Goal: Task Accomplishment & Management: Manage account settings

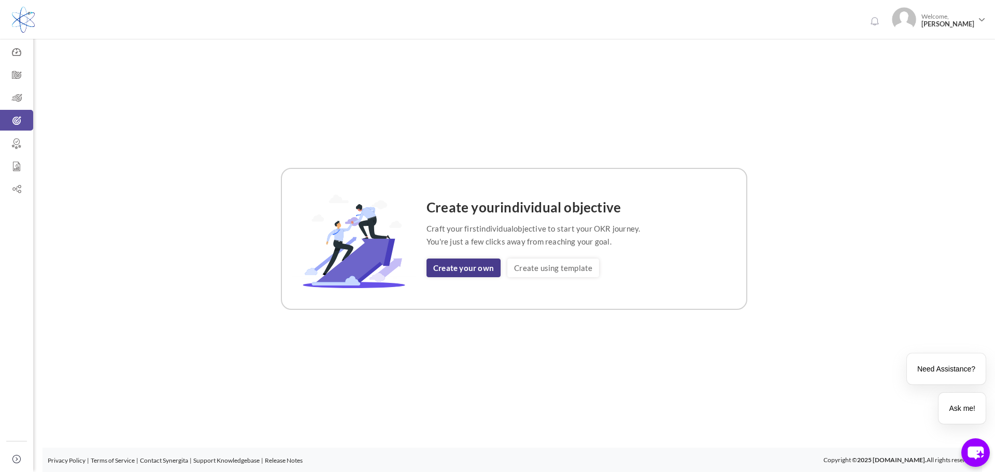
click at [466, 267] on link "Create your own" at bounding box center [464, 268] width 74 height 19
click at [568, 271] on link "Create using template" at bounding box center [554, 268] width 92 height 19
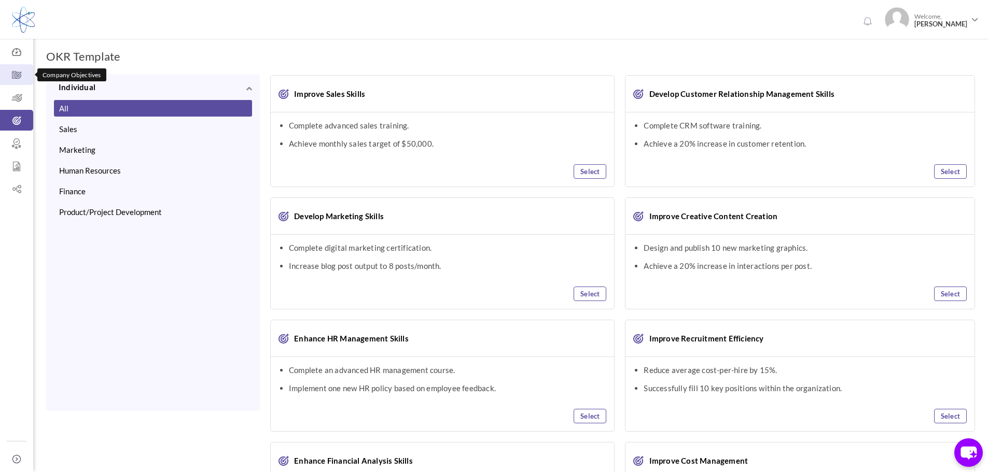
click at [19, 72] on icon at bounding box center [16, 75] width 33 height 10
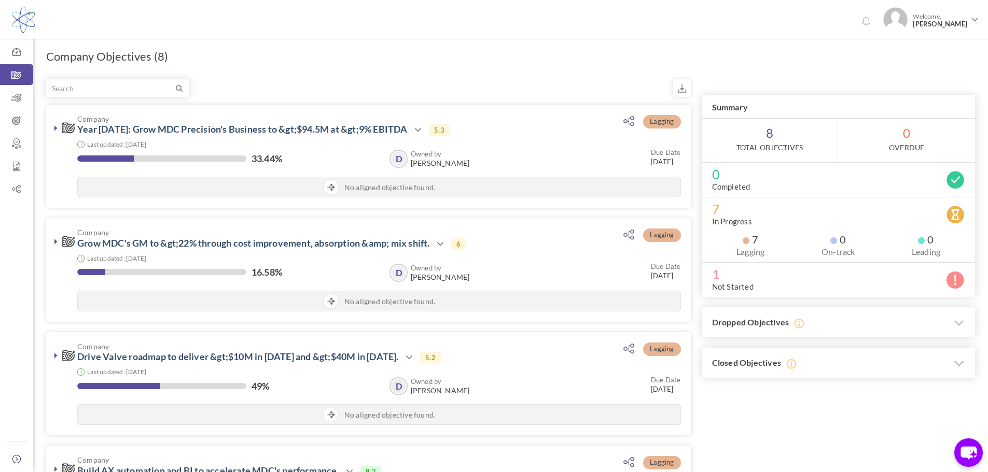
click at [594, 32] on div "0 Welcome, Glenn Roberts" at bounding box center [494, 18] width 988 height 36
click at [626, 37] on div "0 Welcome, Glenn Roberts Support" at bounding box center [494, 19] width 988 height 39
drag, startPoint x: 58, startPoint y: 128, endPoint x: 89, endPoint y: 126, distance: 31.7
click at [58, 128] on link at bounding box center [56, 128] width 10 height 10
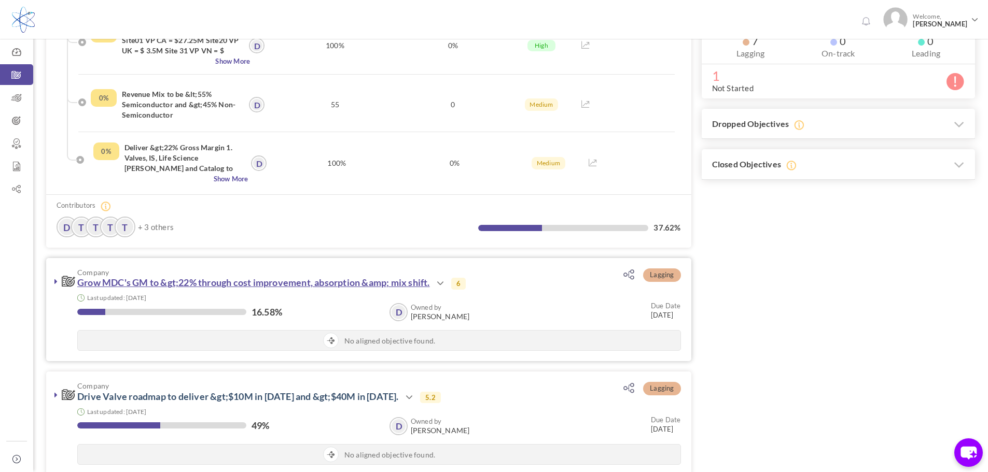
scroll to position [207, 0]
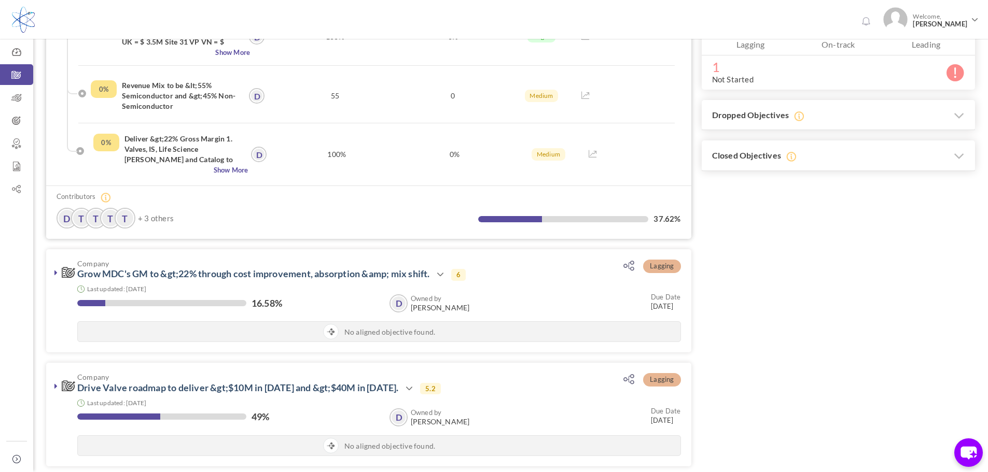
click at [139, 226] on ul "D T T T T + 3 others" at bounding box center [209, 218] width 304 height 21
click at [111, 217] on link "T" at bounding box center [110, 218] width 19 height 19
click at [630, 220] on div at bounding box center [563, 219] width 171 height 6
click at [545, 219] on div at bounding box center [563, 219] width 171 height 6
drag, startPoint x: 543, startPoint y: 219, endPoint x: 642, endPoint y: 220, distance: 99.5
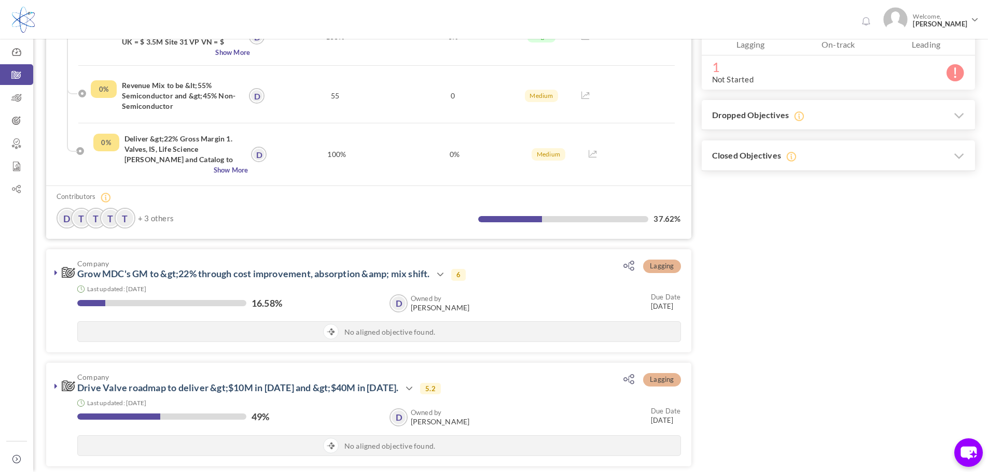
click at [547, 221] on div at bounding box center [563, 219] width 171 height 6
click at [676, 216] on label "37.62%" at bounding box center [666, 219] width 27 height 10
drag, startPoint x: 670, startPoint y: 217, endPoint x: 575, endPoint y: 221, distance: 95.5
click at [668, 217] on label "37.62%" at bounding box center [666, 219] width 27 height 10
click at [120, 221] on link "T" at bounding box center [125, 218] width 19 height 19
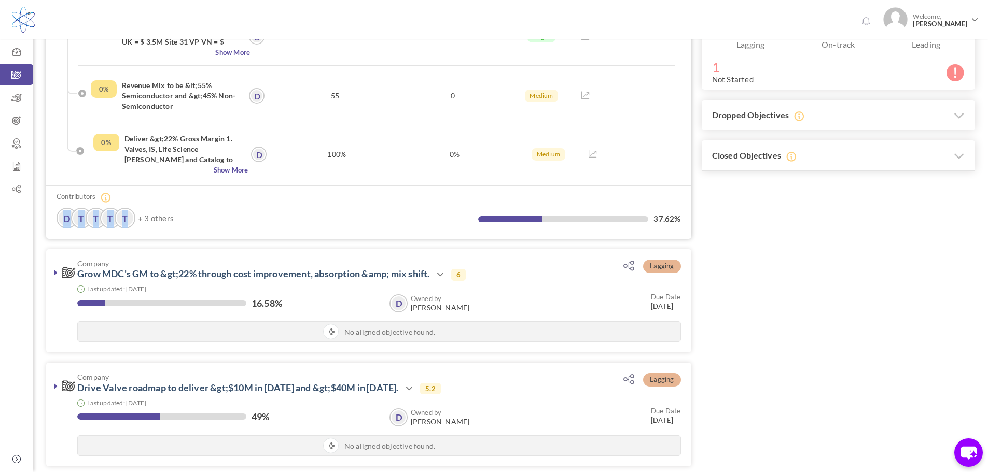
click at [120, 220] on link "T" at bounding box center [125, 218] width 19 height 19
click at [249, 216] on ul "D T T T T + 3 others" at bounding box center [209, 218] width 304 height 21
click at [54, 270] on icon at bounding box center [55, 273] width 3 height 8
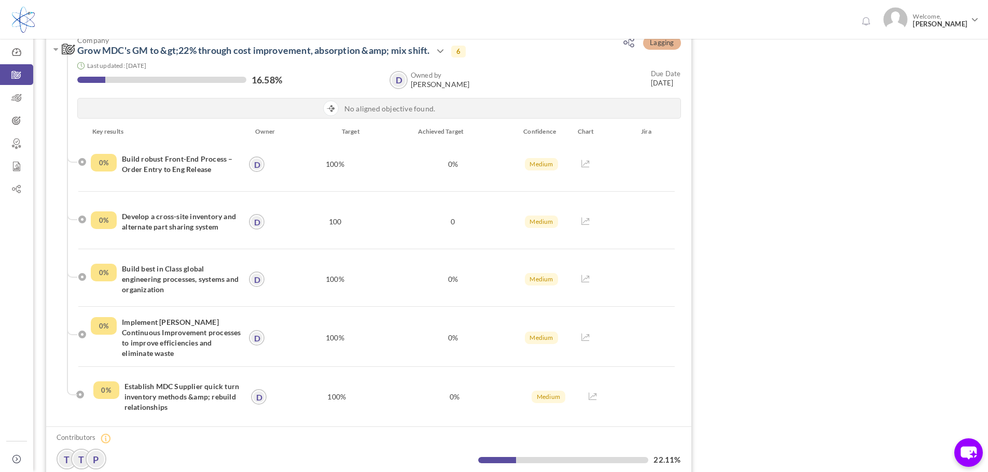
scroll to position [415, 0]
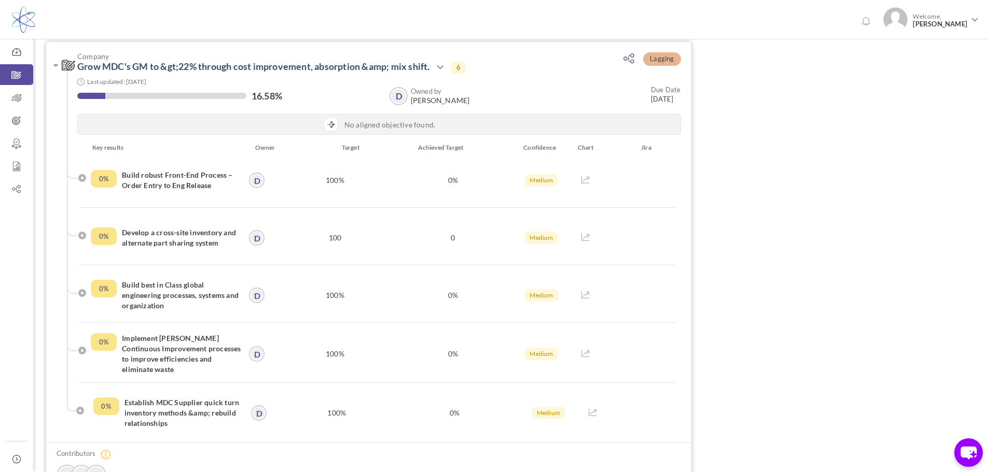
drag, startPoint x: 175, startPoint y: 305, endPoint x: 118, endPoint y: 284, distance: 61.0
click at [118, 284] on div "0% Build best in Class global engineering processes, systems and organization" at bounding box center [170, 295] width 159 height 39
click at [177, 304] on h4 "Build best in Class global engineering processes, systems and organization" at bounding box center [182, 295] width 120 height 31
click at [161, 242] on h4 "Develop a cross-site inventory and alternate part sharing system" at bounding box center [182, 238] width 120 height 21
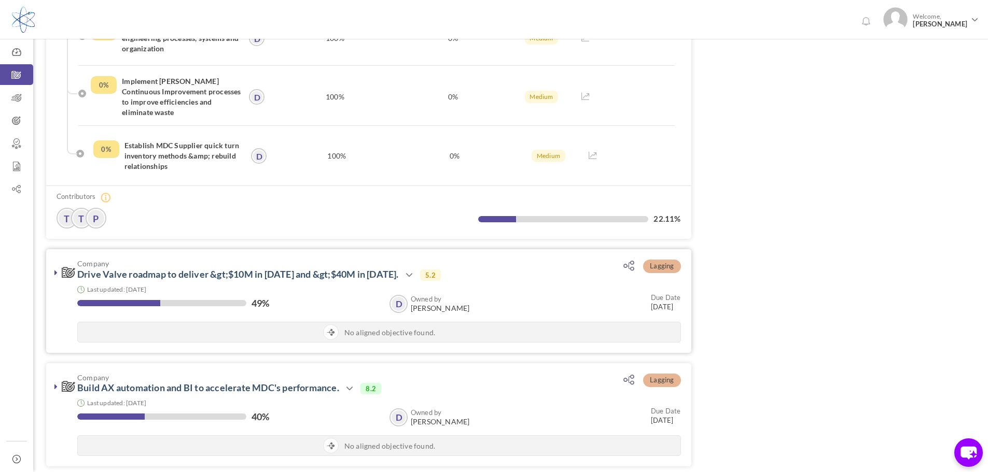
scroll to position [674, 0]
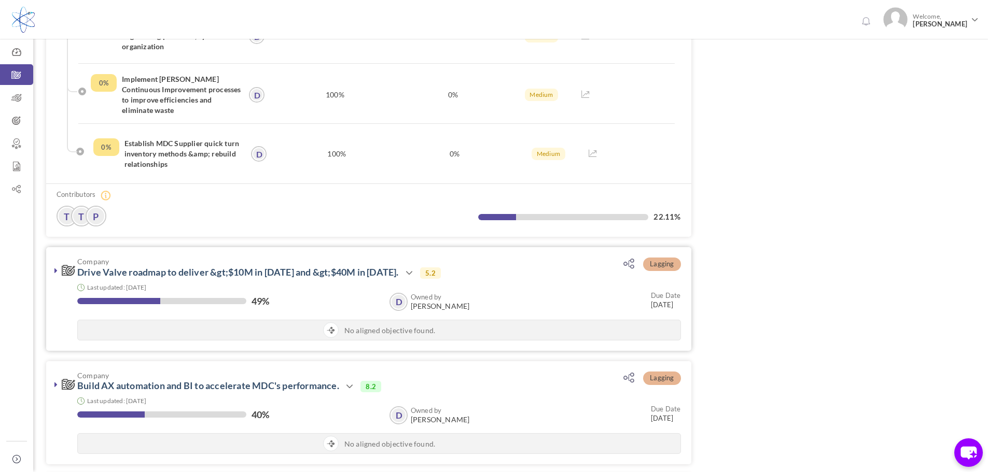
click at [56, 270] on icon at bounding box center [55, 270] width 3 height 8
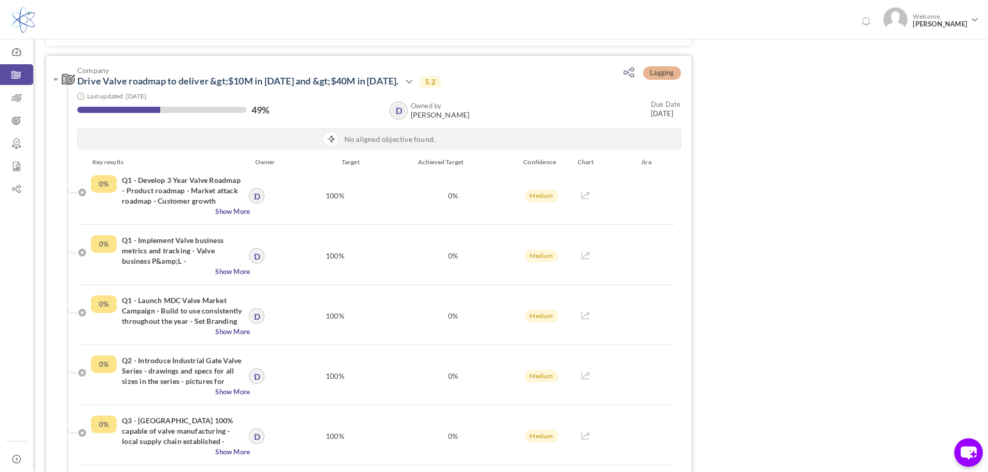
scroll to position [933, 0]
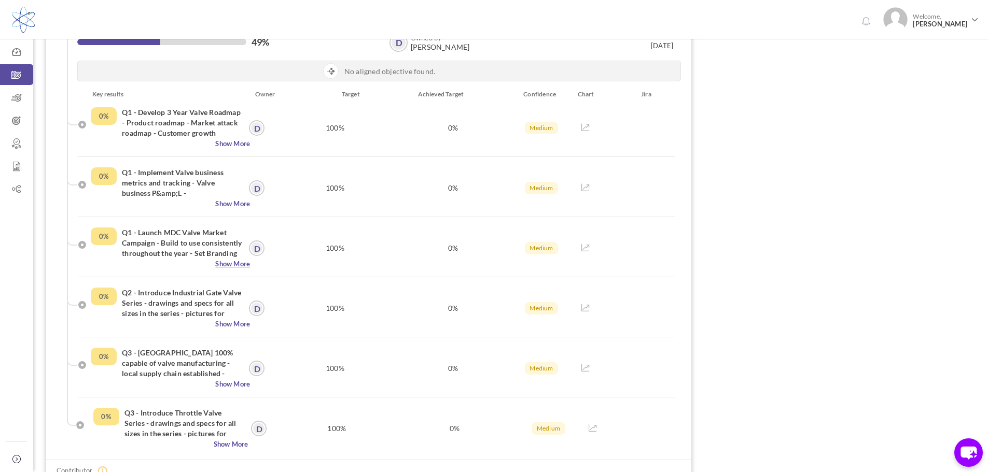
click at [230, 262] on span "Show More" at bounding box center [170, 264] width 159 height 10
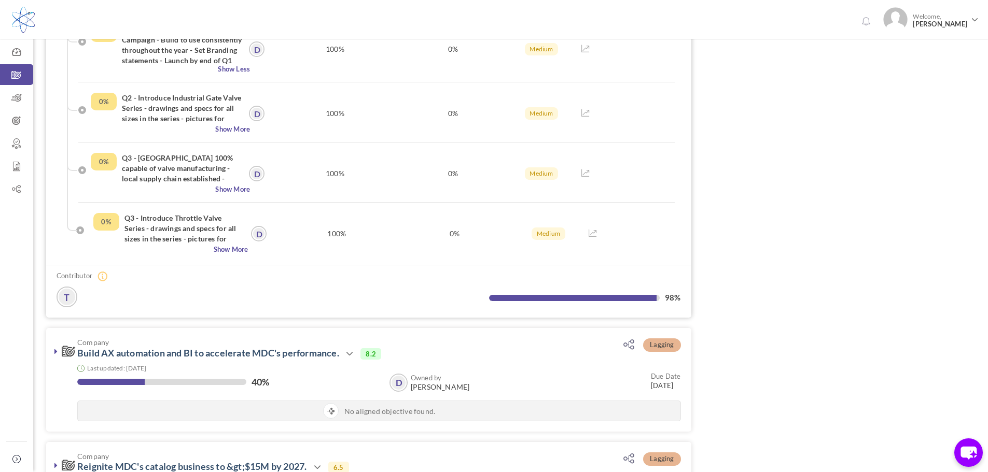
scroll to position [1140, 0]
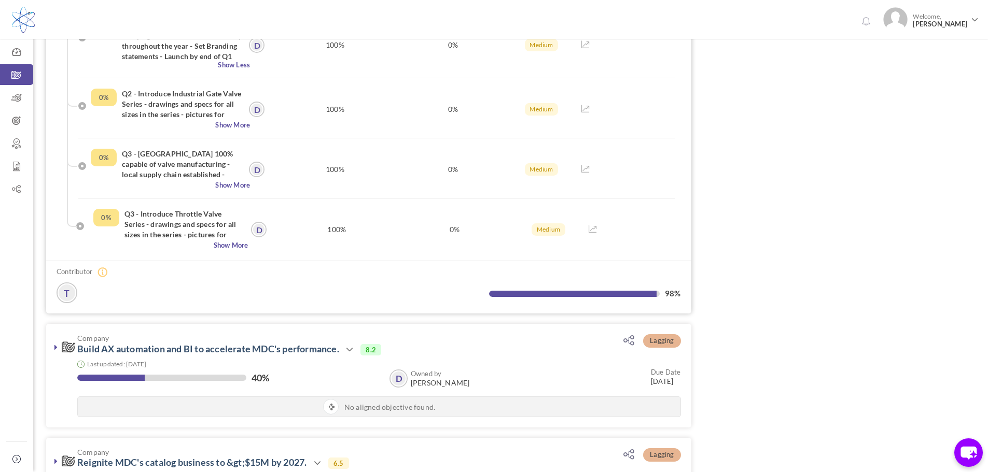
click at [66, 300] on link "T" at bounding box center [67, 293] width 19 height 19
click at [67, 293] on link "T" at bounding box center [67, 293] width 19 height 19
click at [66, 293] on link "T" at bounding box center [67, 293] width 19 height 19
click at [104, 277] on icon at bounding box center [102, 272] width 10 height 10
click at [105, 277] on icon at bounding box center [102, 272] width 10 height 10
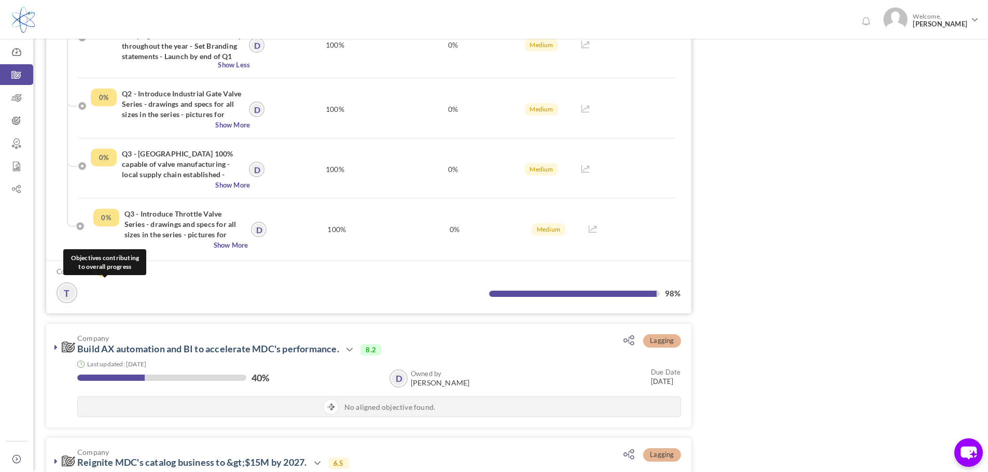
click at [104, 277] on icon at bounding box center [102, 272] width 10 height 10
click at [65, 301] on link "T" at bounding box center [67, 293] width 19 height 19
click at [115, 303] on ul "T" at bounding box center [209, 293] width 304 height 21
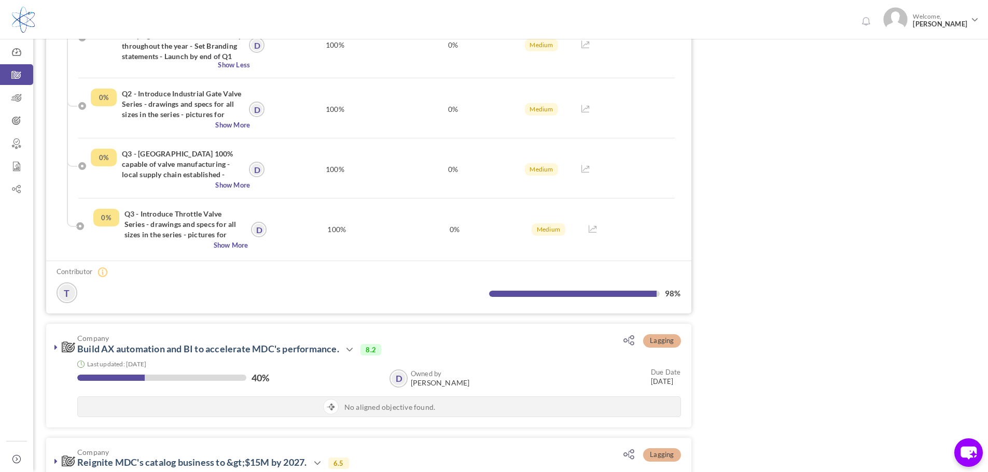
click at [76, 299] on link "T" at bounding box center [67, 293] width 19 height 19
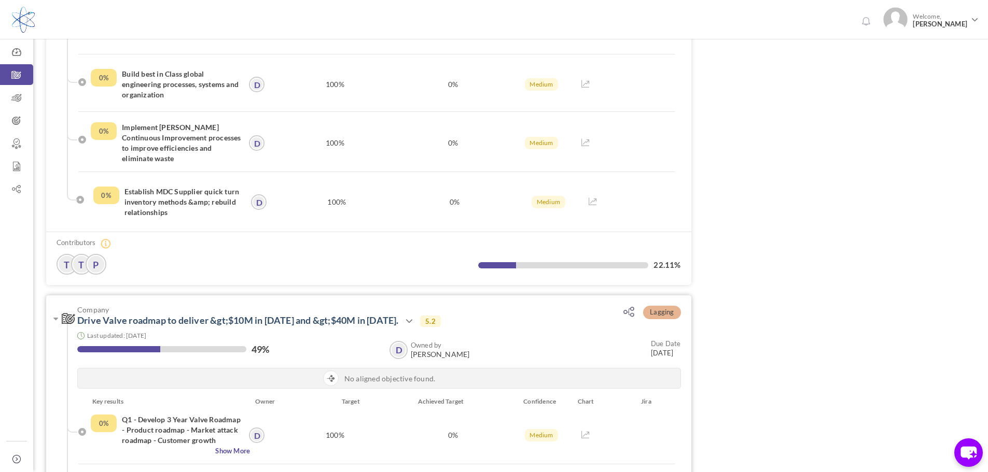
scroll to position [622, 0]
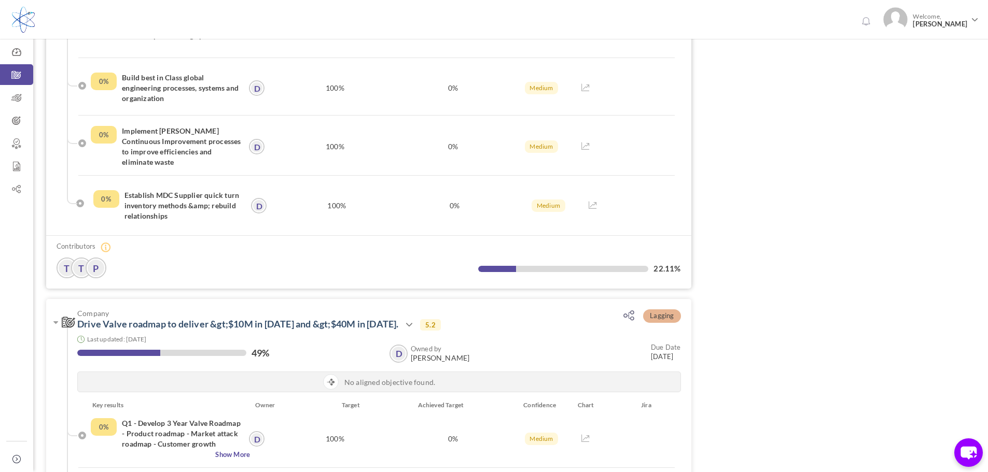
click at [82, 266] on link "T" at bounding box center [81, 268] width 19 height 19
click at [65, 266] on link "T" at bounding box center [67, 268] width 19 height 19
click at [81, 265] on link "T" at bounding box center [81, 268] width 19 height 19
click at [63, 267] on link "T" at bounding box center [67, 268] width 19 height 19
click at [89, 266] on link "P" at bounding box center [96, 268] width 19 height 19
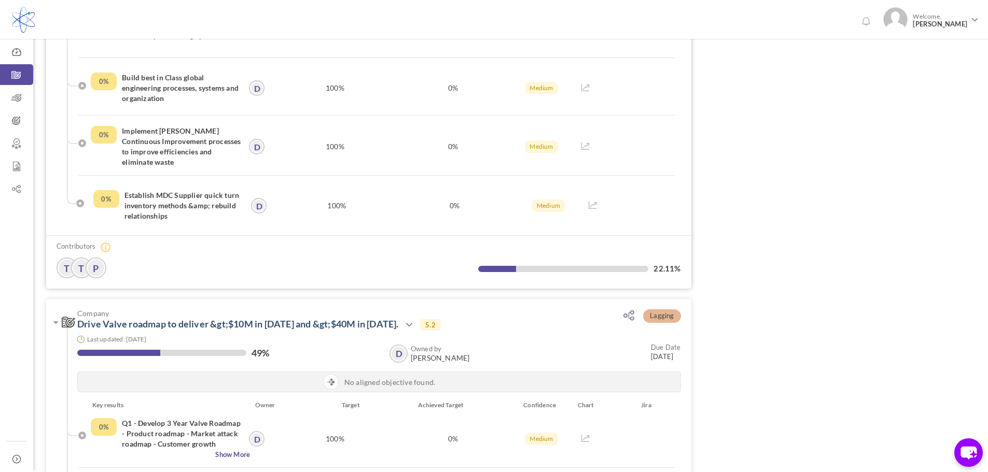
click at [100, 266] on link "P" at bounding box center [96, 268] width 19 height 19
click at [107, 245] on icon at bounding box center [106, 247] width 10 height 10
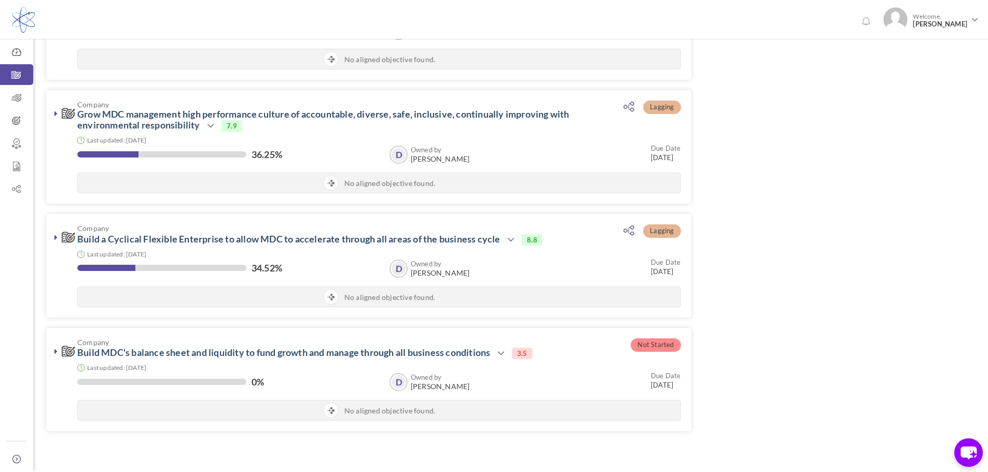
scroll to position [1607, 0]
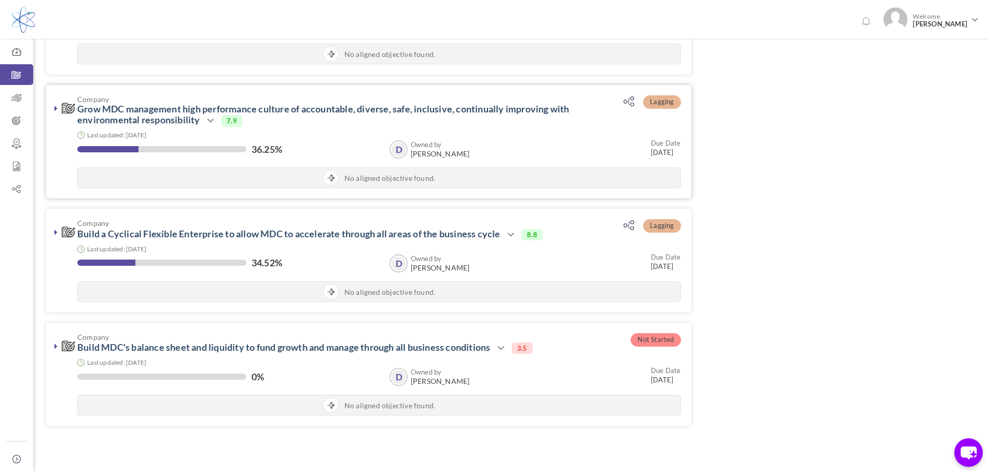
click at [54, 112] on icon at bounding box center [55, 108] width 3 height 8
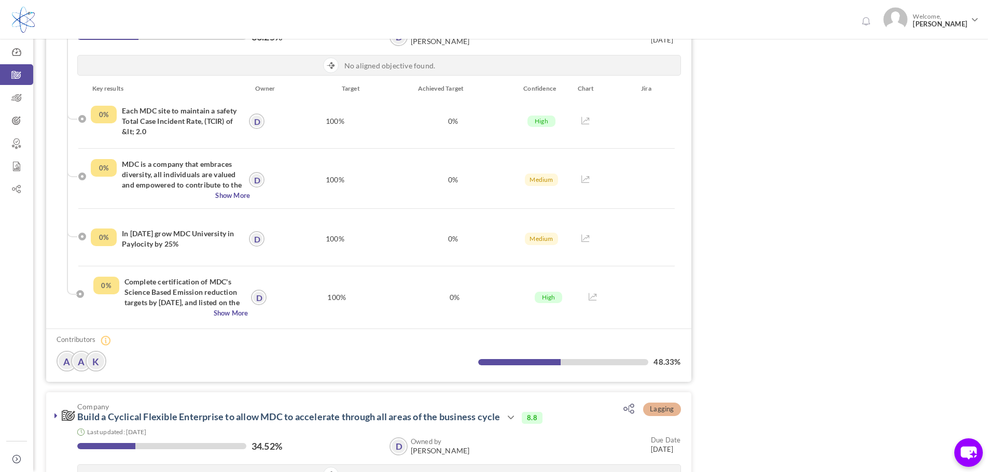
scroll to position [1711, 0]
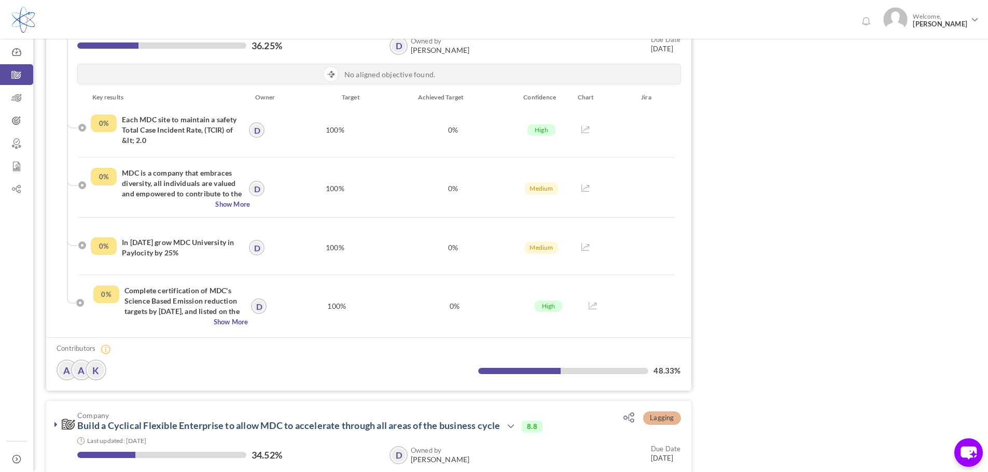
click at [96, 379] on link "K" at bounding box center [96, 370] width 19 height 19
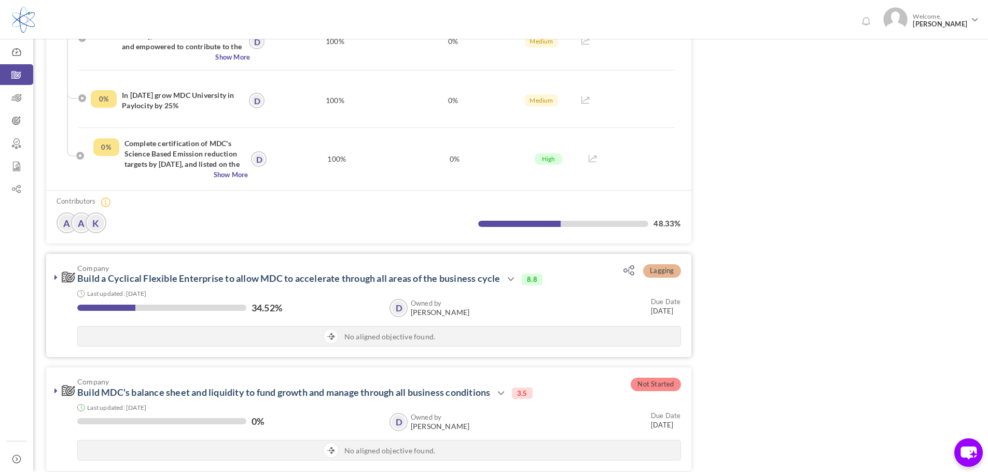
scroll to position [1866, 0]
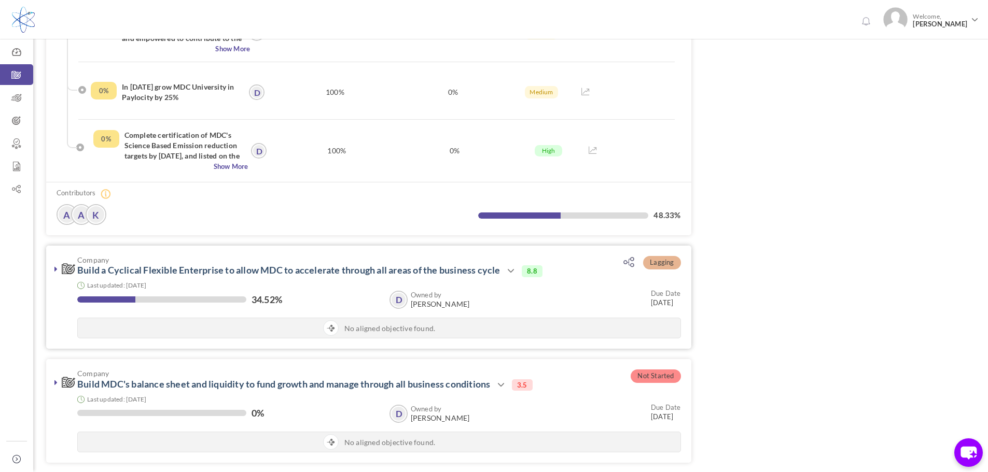
click at [55, 273] on icon at bounding box center [55, 269] width 3 height 8
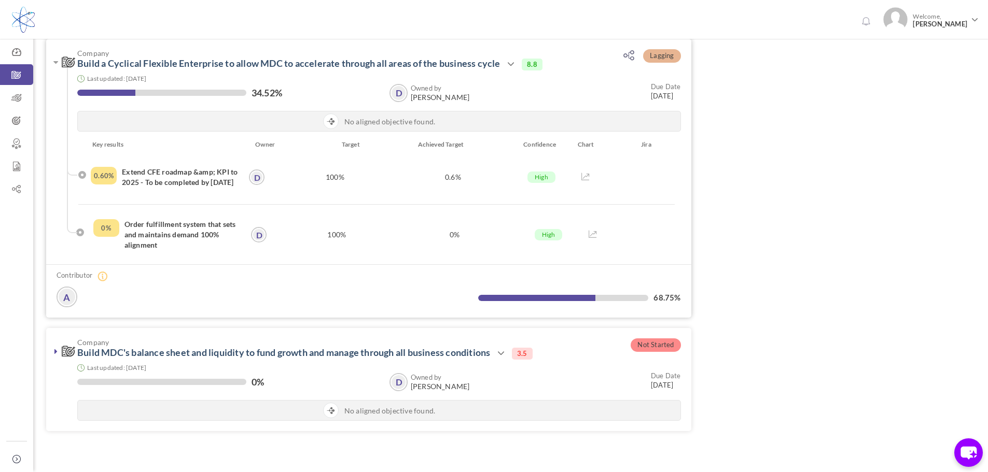
scroll to position [2074, 0]
click at [107, 281] on icon at bounding box center [102, 276] width 10 height 10
click at [104, 281] on icon at bounding box center [102, 276] width 10 height 10
click at [103, 281] on icon at bounding box center [102, 276] width 10 height 10
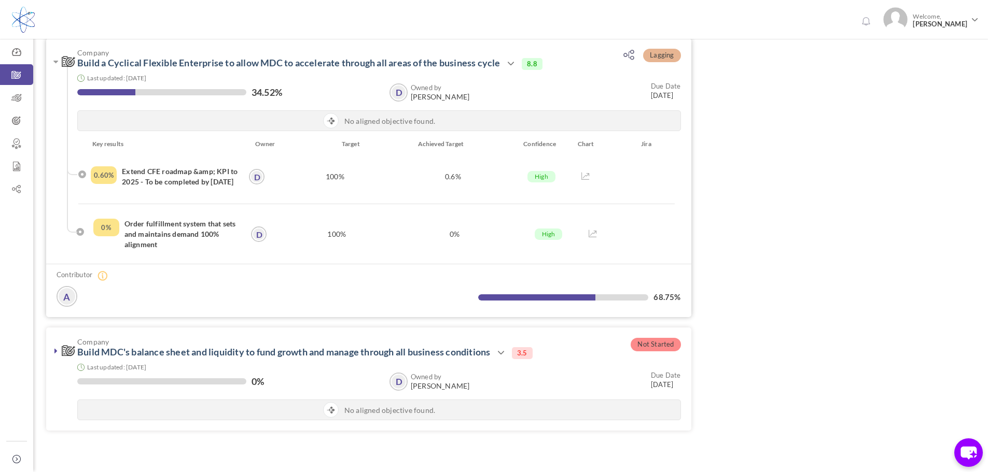
scroll to position [2112, 0]
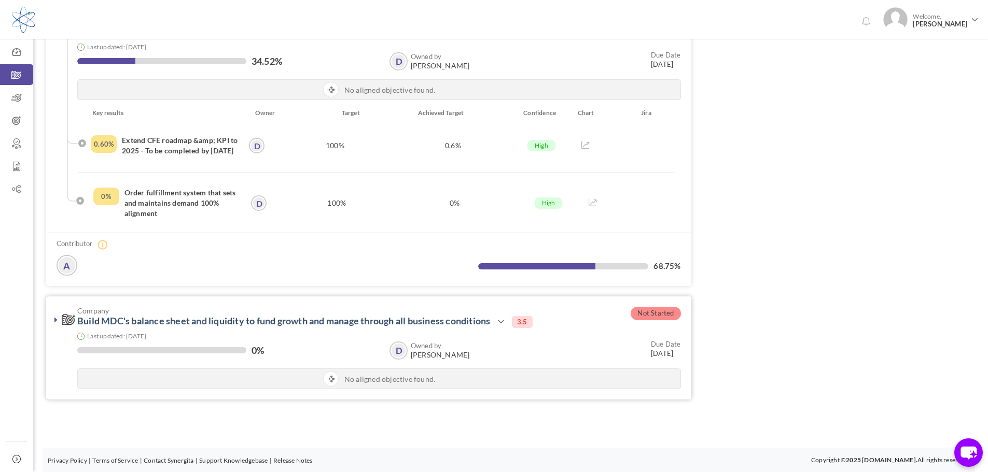
click at [55, 318] on icon at bounding box center [55, 320] width 3 height 8
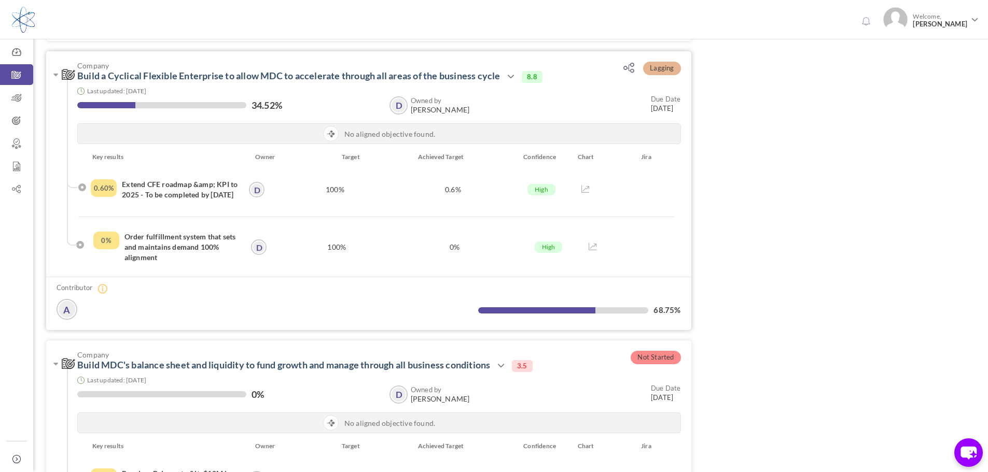
scroll to position [2009, 0]
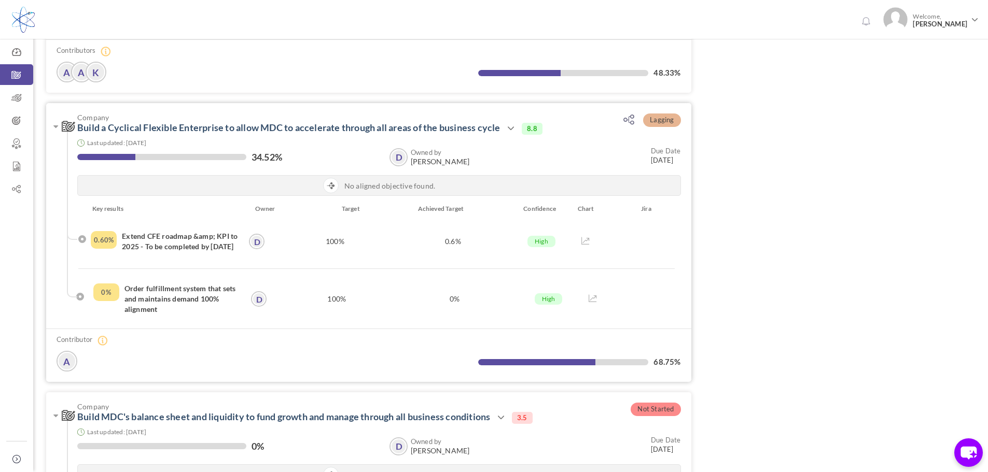
click at [63, 369] on link "A" at bounding box center [67, 361] width 19 height 19
click at [17, 95] on icon at bounding box center [16, 98] width 33 height 10
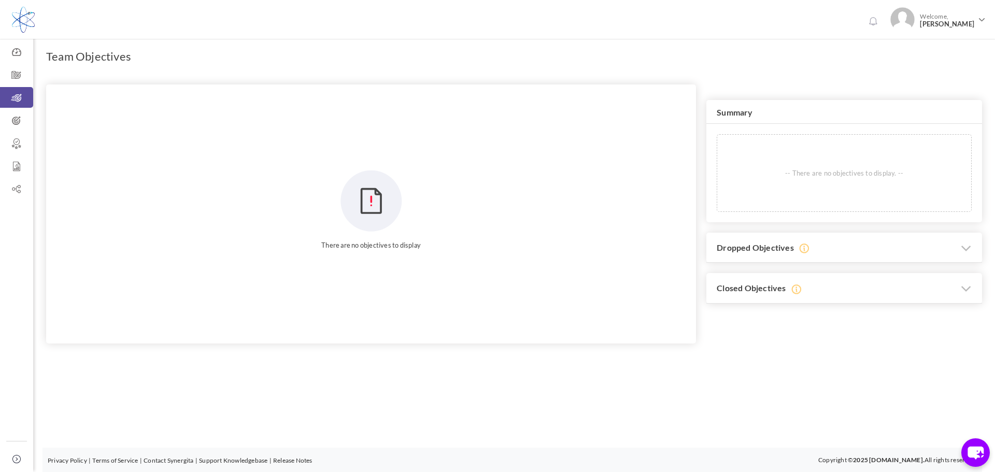
drag, startPoint x: 379, startPoint y: 209, endPoint x: 384, endPoint y: 210, distance: 5.2
click at [379, 209] on img at bounding box center [371, 201] width 62 height 62
click at [845, 251] on h3 "Dropped Objectives" at bounding box center [845, 248] width 276 height 31
click at [865, 392] on h3 "Closed Objectives" at bounding box center [845, 387] width 276 height 31
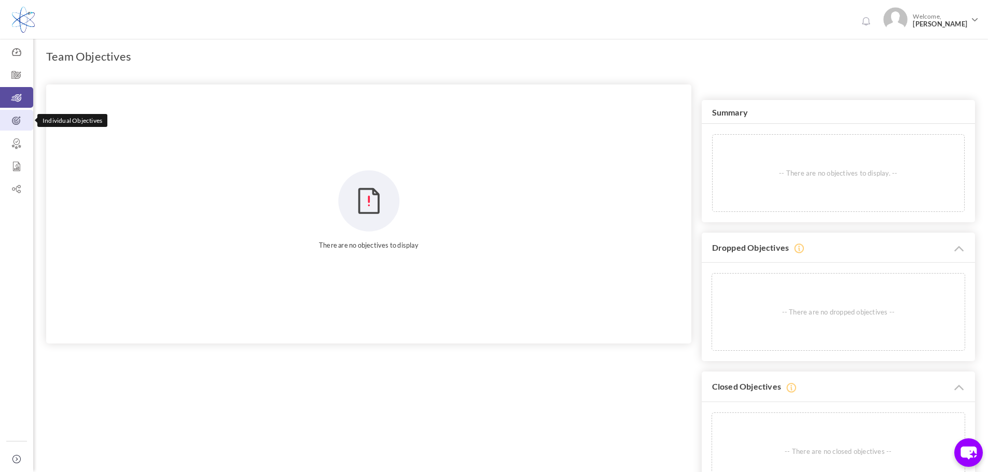
click at [22, 122] on icon at bounding box center [16, 121] width 33 height 10
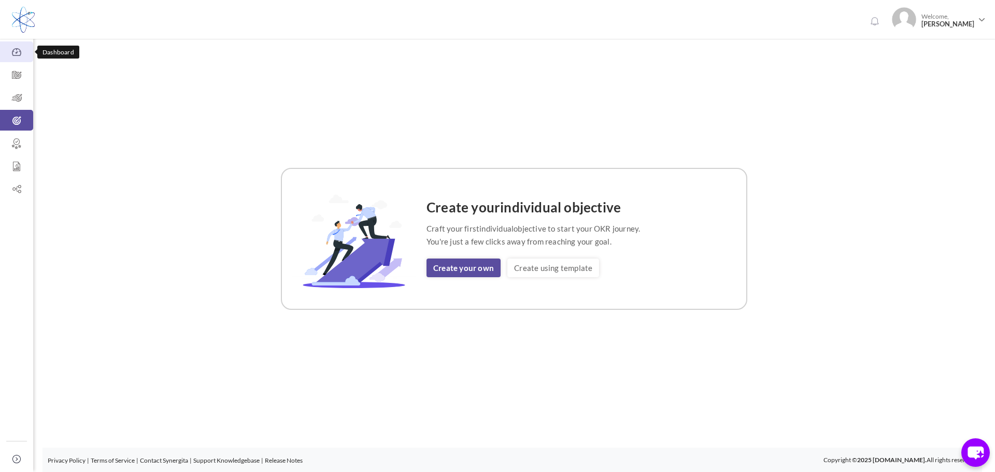
click at [18, 50] on icon at bounding box center [16, 52] width 33 height 10
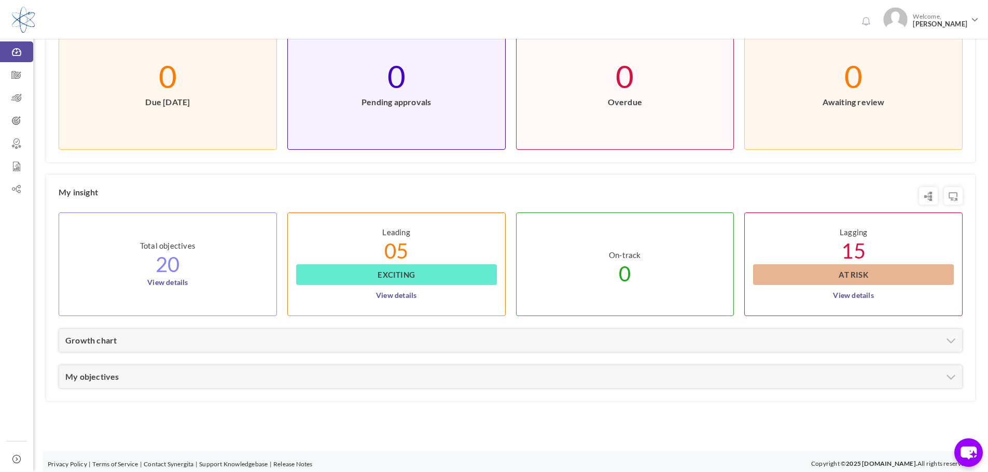
scroll to position [350, 0]
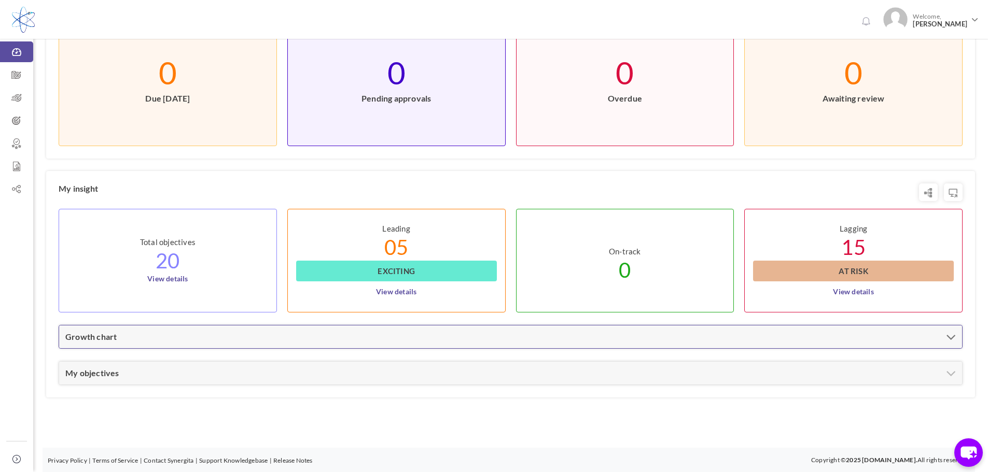
click at [927, 336] on div "Growth chart" at bounding box center [510, 337] width 903 height 23
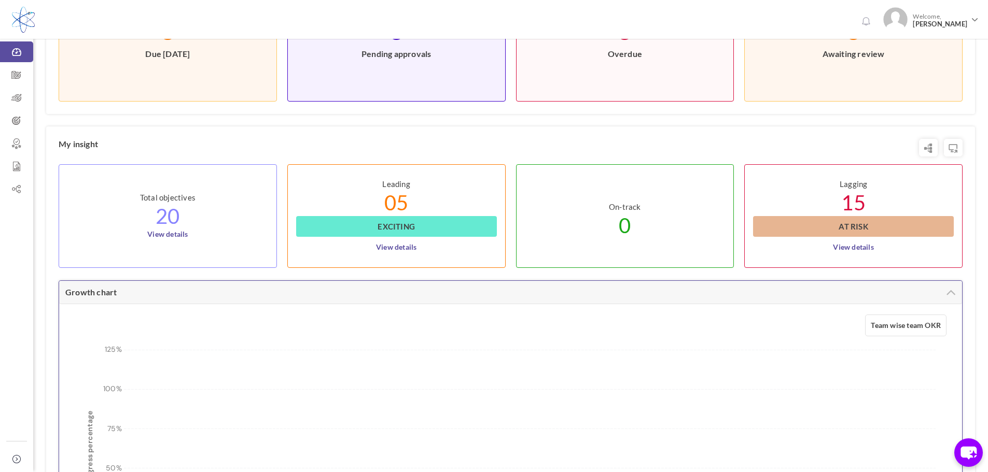
scroll to position [609, 0]
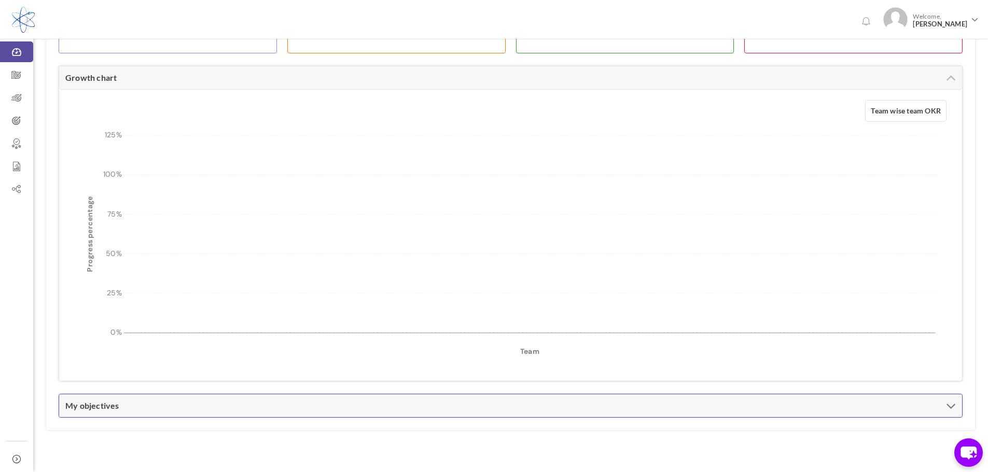
click at [534, 403] on div "My objectives" at bounding box center [510, 406] width 903 height 23
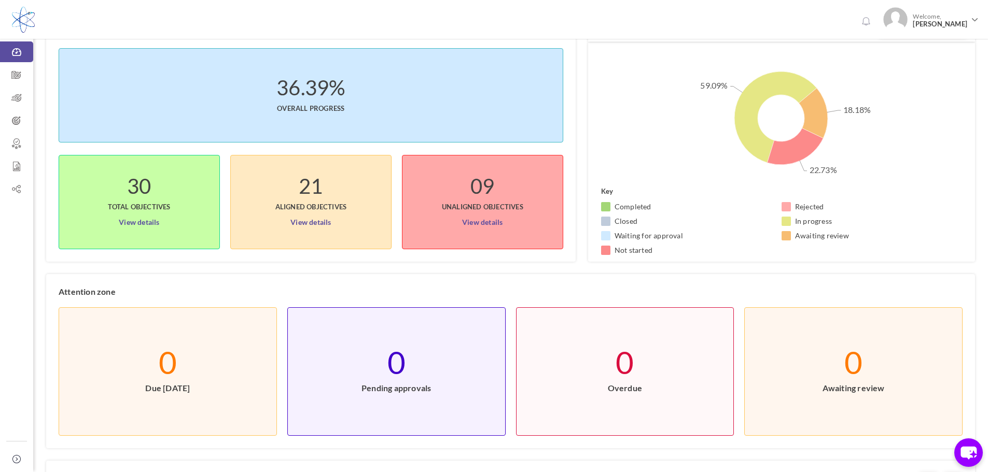
scroll to position [0, 0]
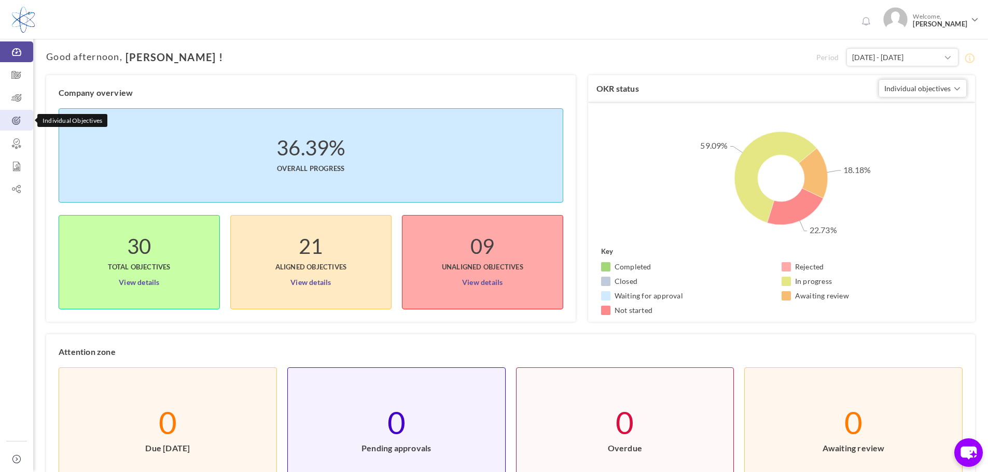
click at [22, 121] on icon at bounding box center [16, 121] width 33 height 10
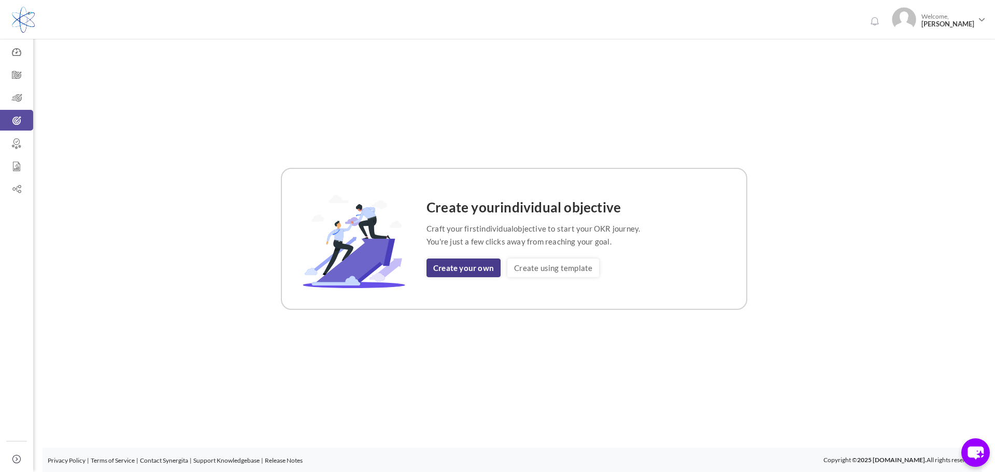
click at [471, 266] on link "Create your own" at bounding box center [464, 268] width 74 height 19
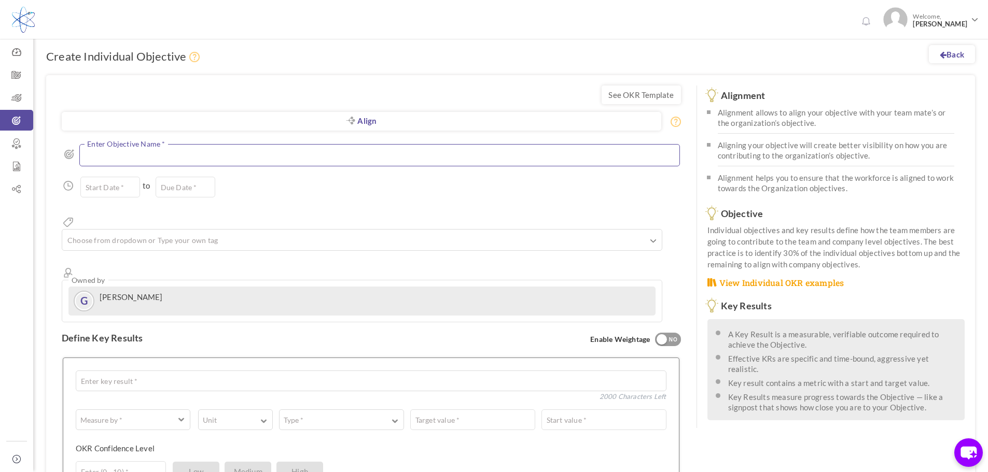
click at [185, 157] on textarea at bounding box center [379, 155] width 600 height 22
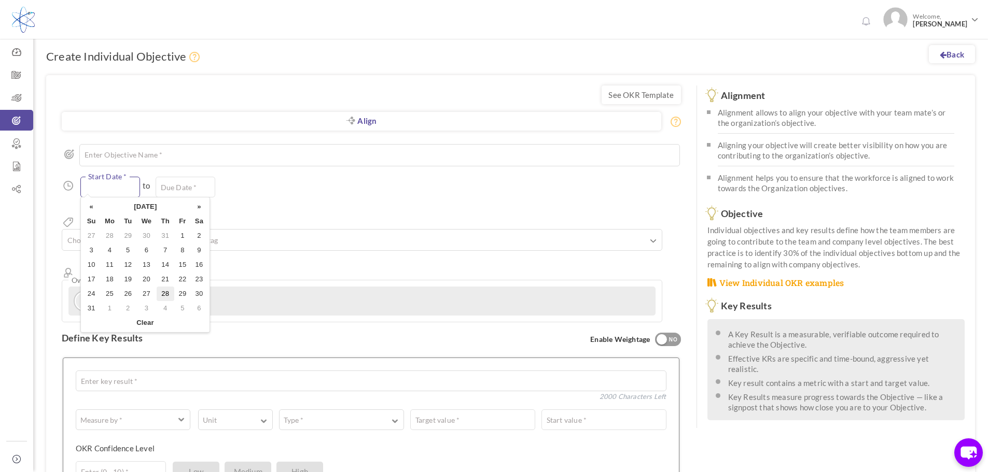
click at [108, 193] on input "text" at bounding box center [110, 187] width 60 height 21
click at [373, 119] on link "Align" at bounding box center [361, 121] width 599 height 19
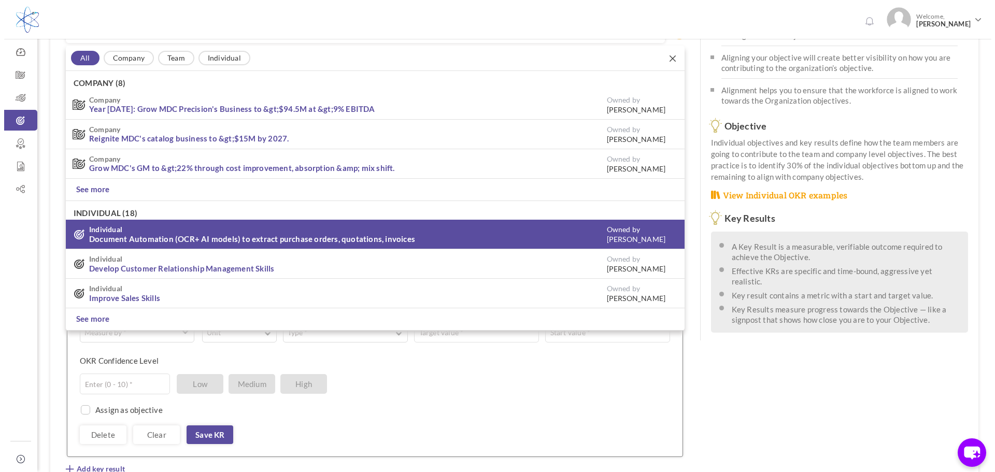
scroll to position [88, 0]
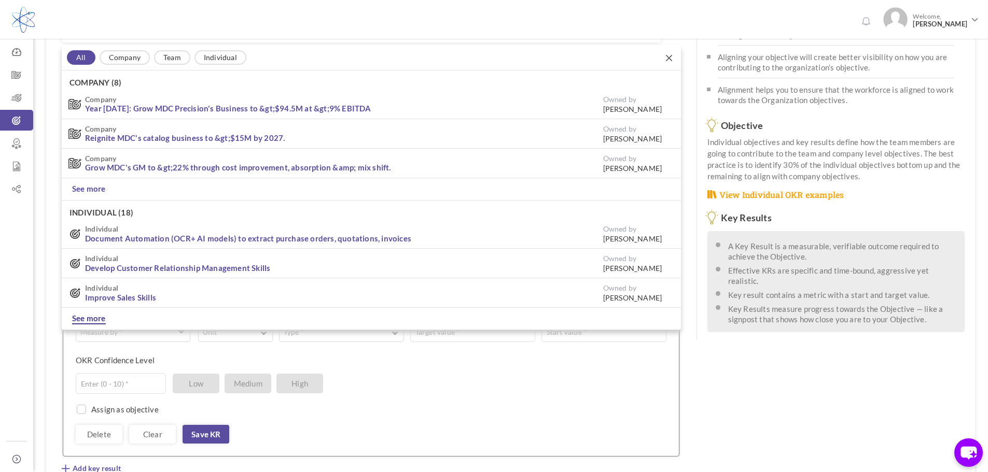
click at [94, 318] on link "See more" at bounding box center [89, 318] width 34 height 11
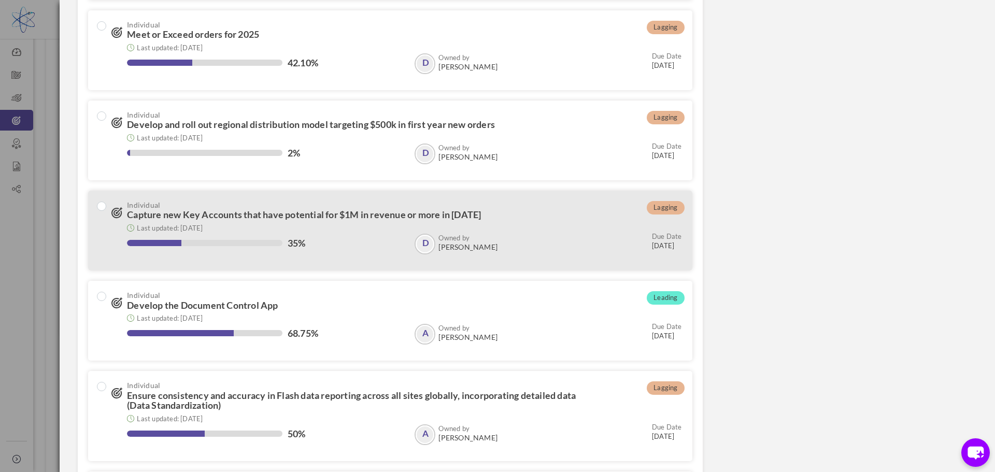
scroll to position [0, 0]
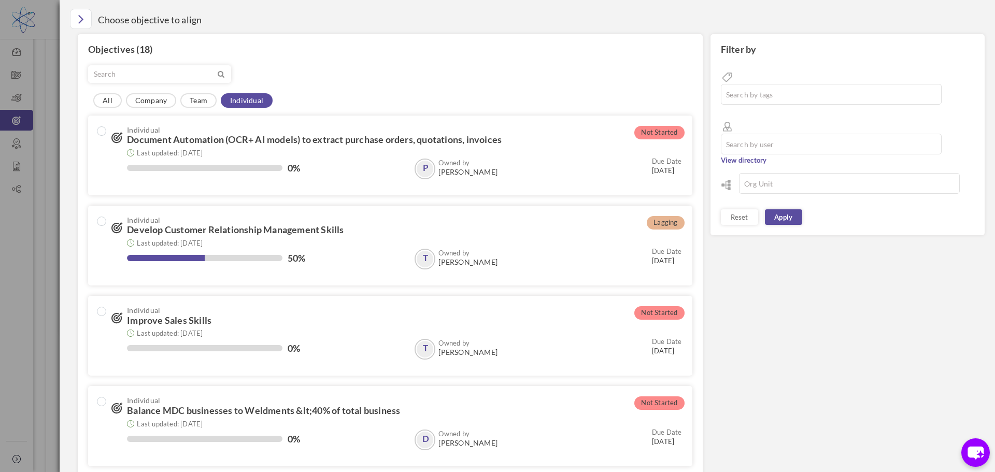
drag, startPoint x: 932, startPoint y: 292, endPoint x: 914, endPoint y: 288, distance: 17.6
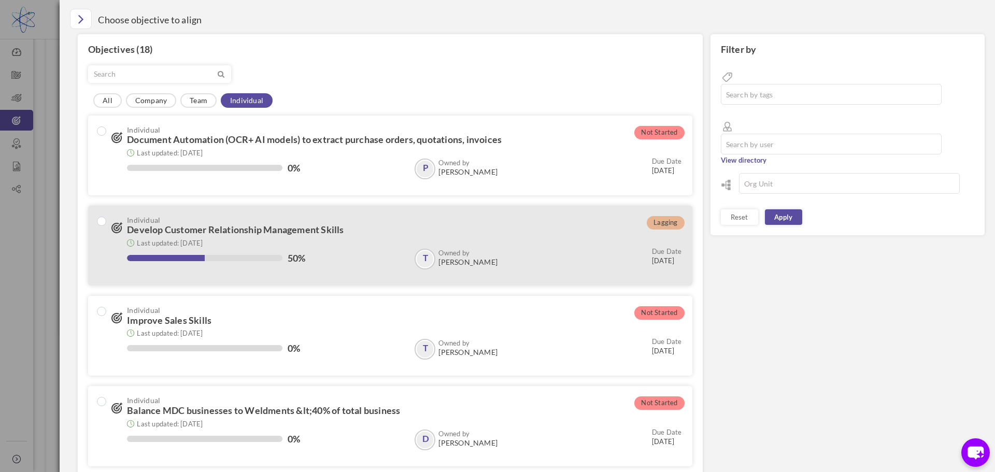
drag, startPoint x: 812, startPoint y: 286, endPoint x: 509, endPoint y: 224, distance: 310.0
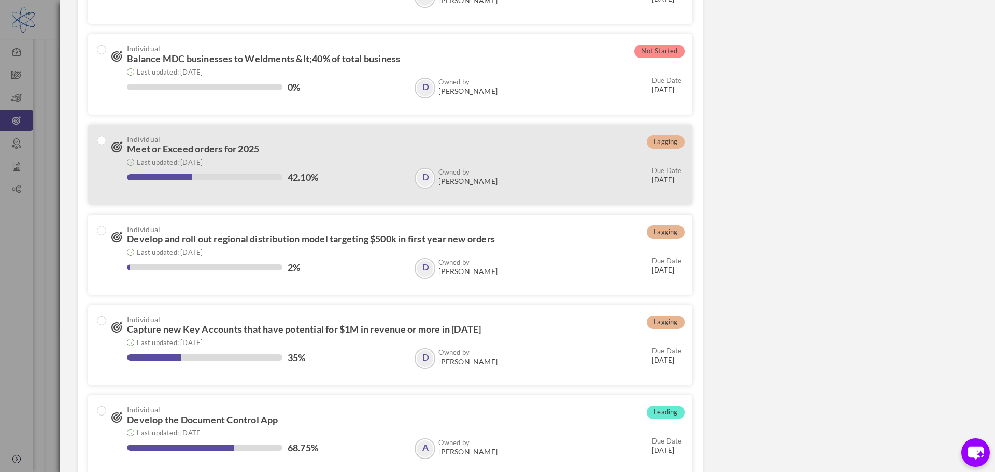
scroll to position [363, 0]
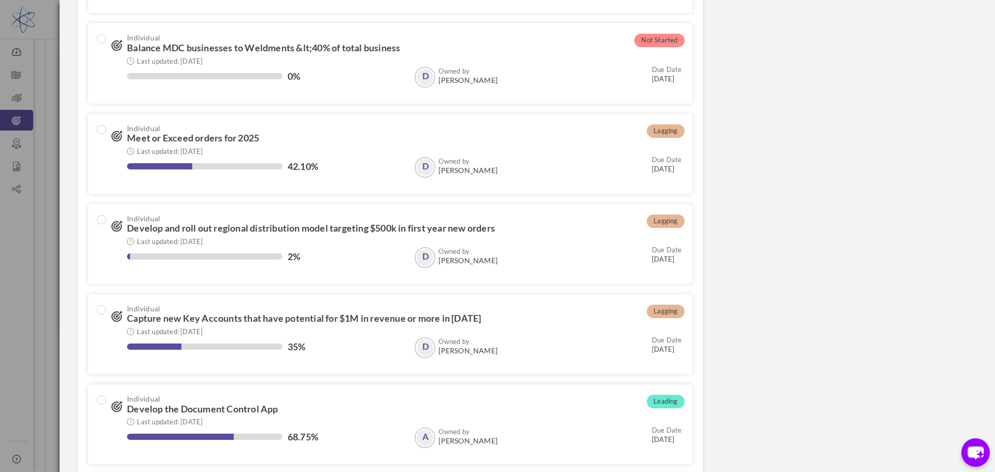
click at [869, 295] on div "Filter by Search by tags Search by user View directory All" at bounding box center [527, 186] width 915 height 1031
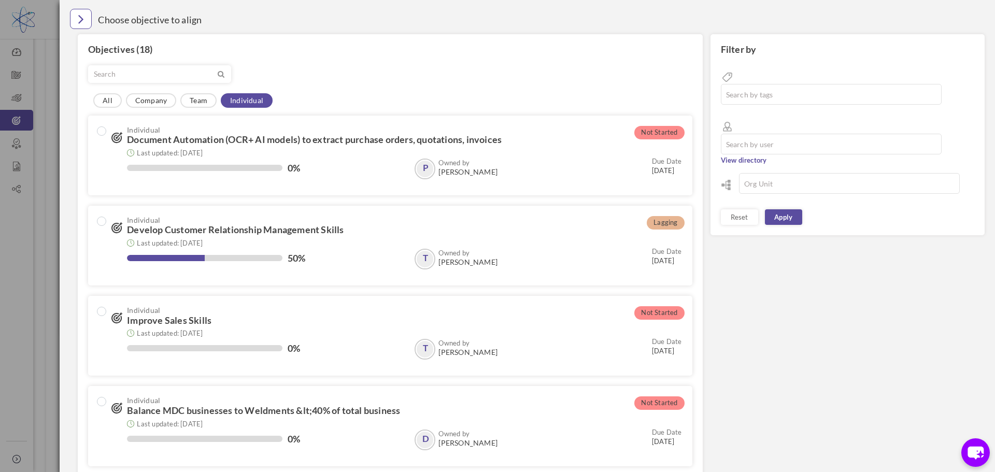
click at [79, 18] on icon "Close" at bounding box center [81, 19] width 6 height 16
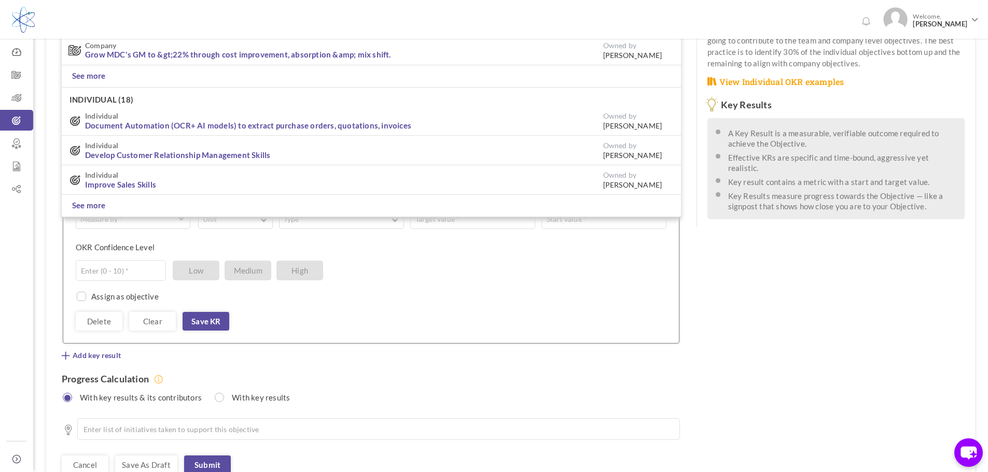
scroll to position [238, 0]
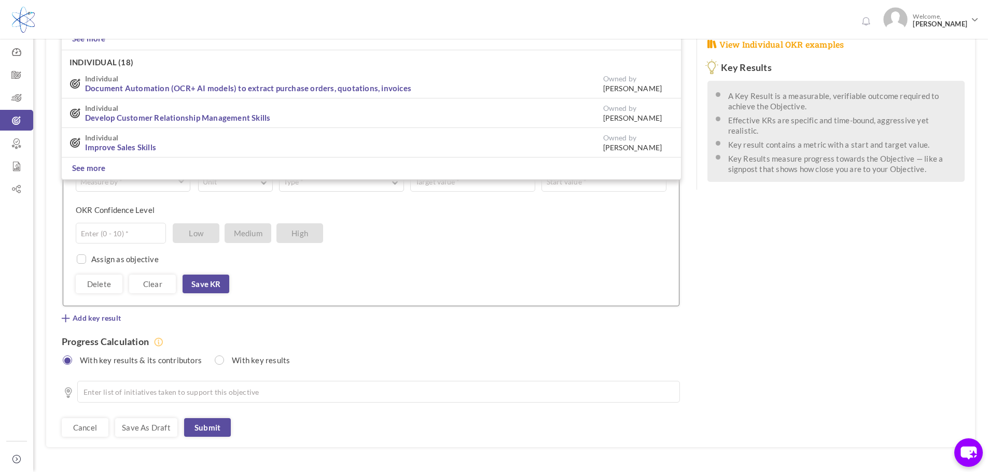
click at [815, 276] on div "See OKR Template Align Align Objective All Company Team Individual Company (8) …" at bounding box center [510, 142] width 928 height 611
click at [577, 353] on div "With key results & its contributors With key results" at bounding box center [371, 361] width 619 height 16
click at [686, 295] on div "See OKR Template Align Align Objective All Company Team Individual Company (8) …" at bounding box center [371, 142] width 650 height 611
click at [714, 271] on div "See OKR Template Align Align Objective All Company Team Individual Company (8) …" at bounding box center [510, 142] width 928 height 611
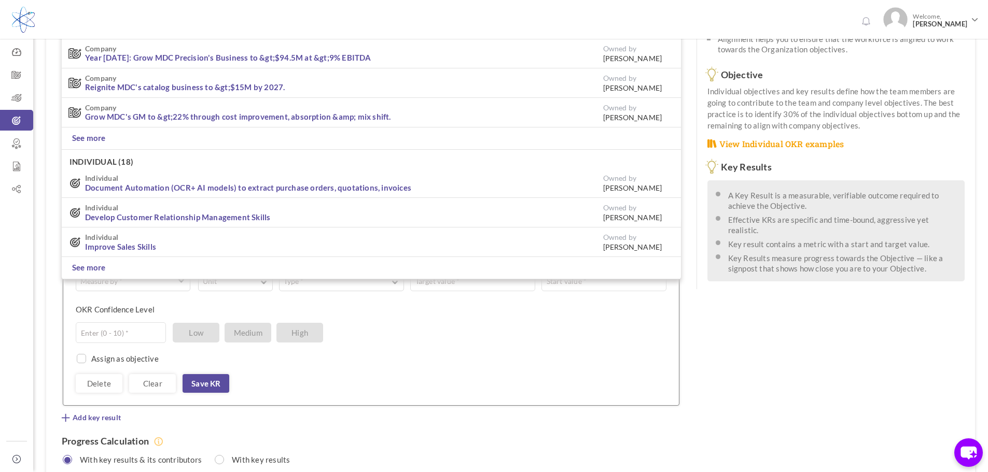
scroll to position [135, 0]
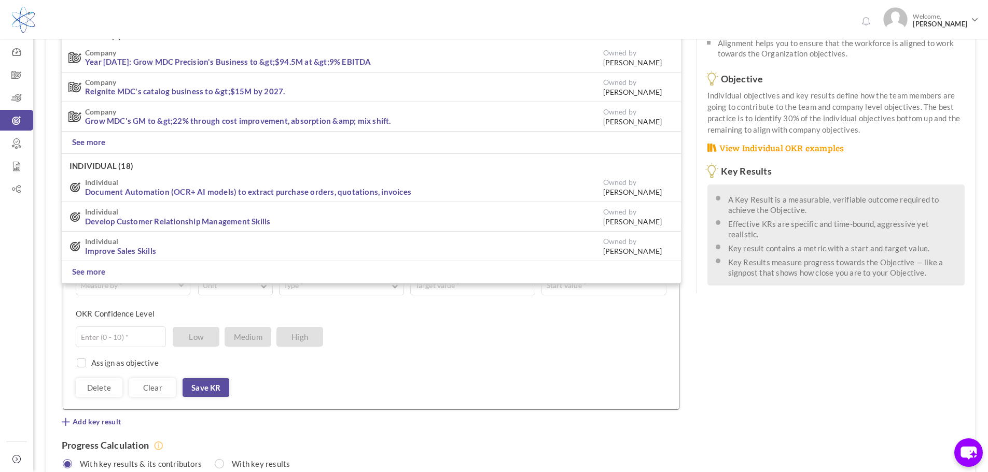
click at [764, 377] on div "See OKR Template Align Align Objective All Company Team Individual Company (8) …" at bounding box center [510, 245] width 928 height 611
click at [749, 375] on div "See OKR Template Align Align Objective All Company Team Individual Company (8) …" at bounding box center [510, 245] width 928 height 611
drag, startPoint x: 753, startPoint y: 404, endPoint x: 745, endPoint y: 412, distance: 11.4
click at [753, 403] on div "See OKR Template Align Align Objective All Company Team Individual Company (8) …" at bounding box center [510, 245] width 928 height 611
drag, startPoint x: 412, startPoint y: 15, endPoint x: 456, endPoint y: 20, distance: 44.4
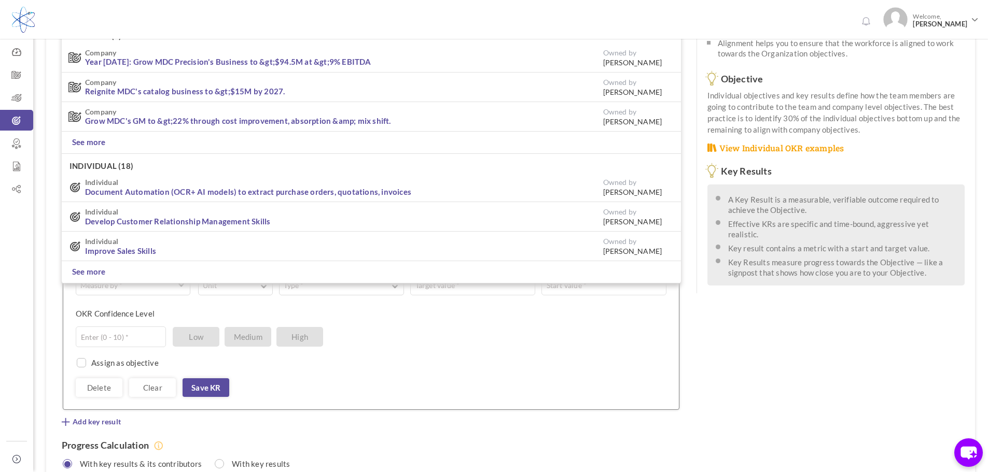
click at [416, 15] on div "0 Welcome, [PERSON_NAME]" at bounding box center [494, 18] width 988 height 36
click at [755, 407] on div "See OKR Template Align Align Objective All Company Team Individual Company (8) …" at bounding box center [510, 245] width 928 height 611
click at [16, 94] on icon at bounding box center [16, 98] width 33 height 10
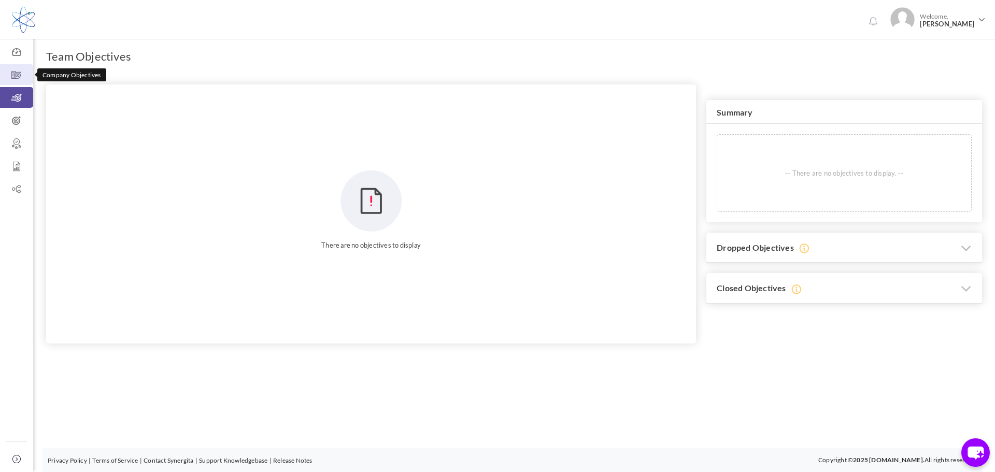
click at [15, 74] on icon at bounding box center [16, 75] width 33 height 10
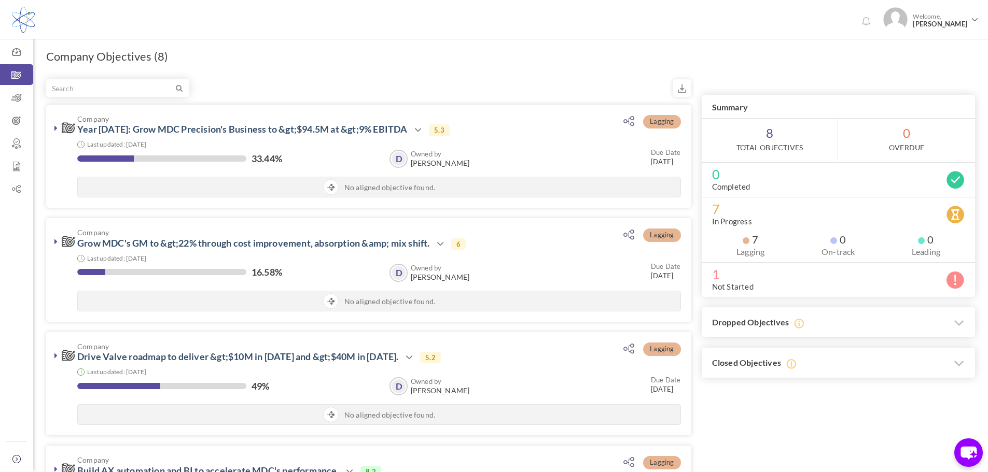
click at [773, 143] on label "Total Objectives" at bounding box center [769, 148] width 66 height 10
click at [59, 125] on link at bounding box center [56, 128] width 10 height 10
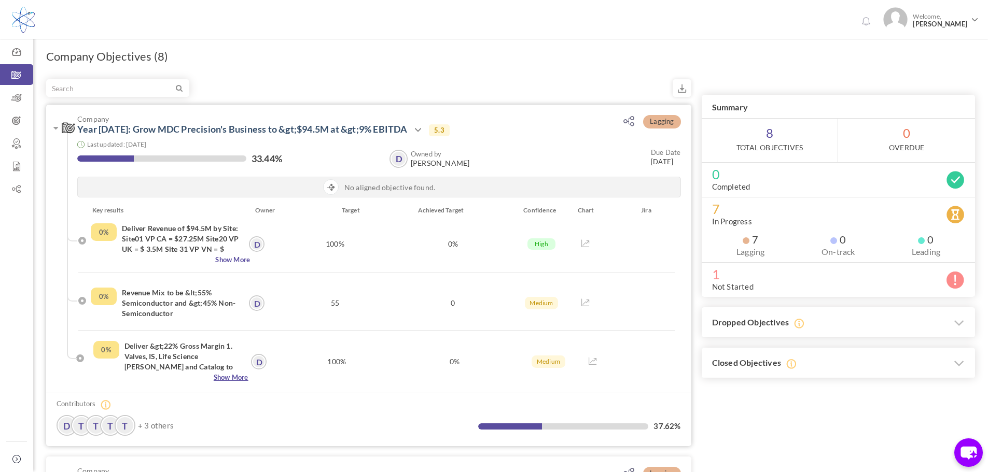
click at [237, 376] on span "Show More" at bounding box center [170, 377] width 155 height 10
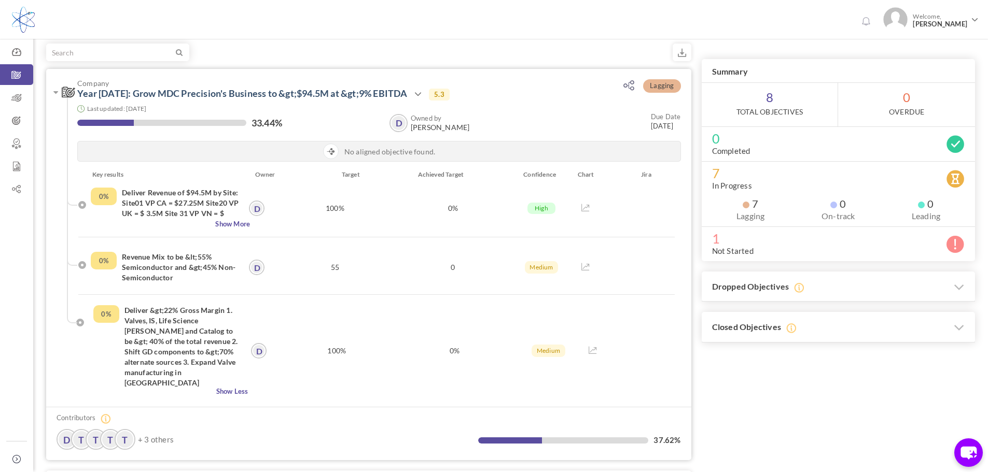
scroll to position [104, 0]
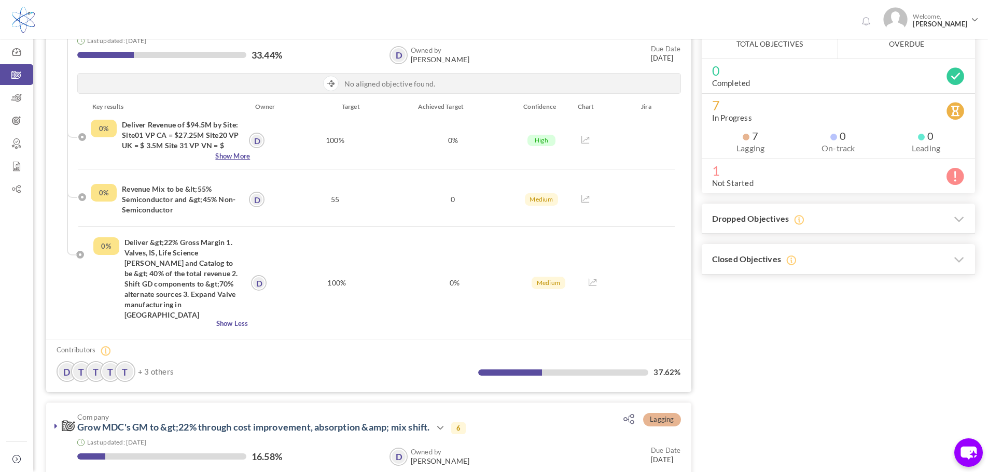
click at [235, 154] on span "Show More" at bounding box center [170, 156] width 159 height 10
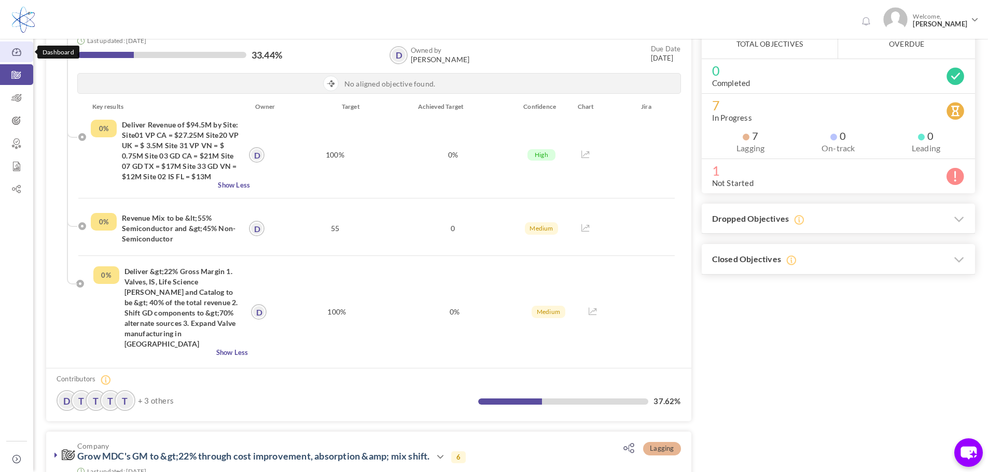
drag, startPoint x: 22, startPoint y: 54, endPoint x: 80, endPoint y: 79, distance: 63.4
click at [22, 54] on icon at bounding box center [16, 52] width 33 height 10
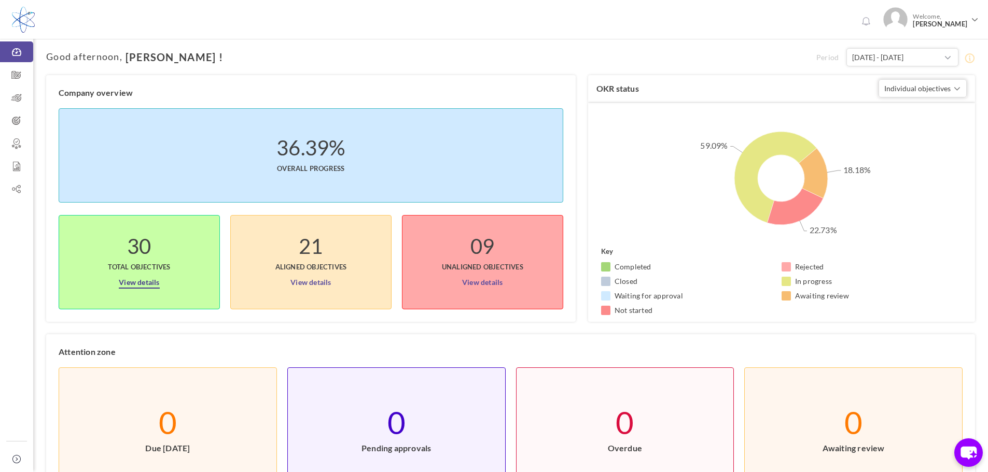
click at [141, 280] on link "View details" at bounding box center [139, 280] width 40 height 17
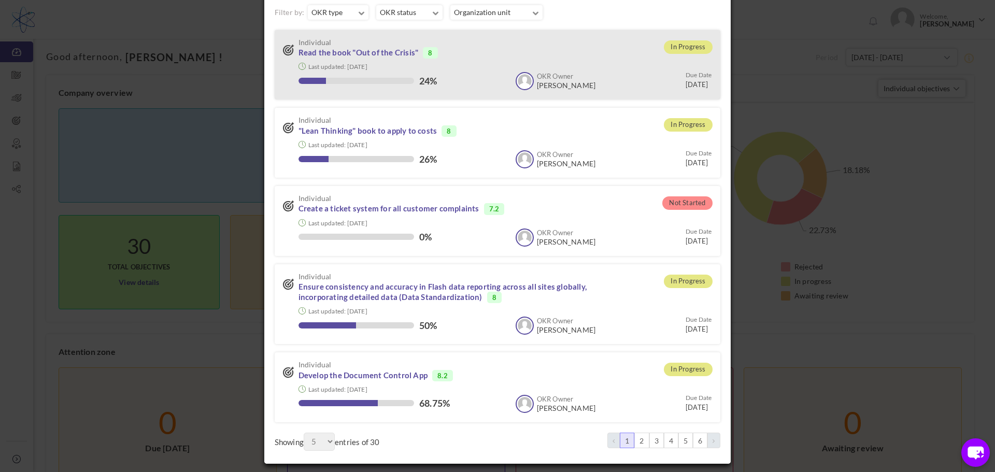
scroll to position [84, 0]
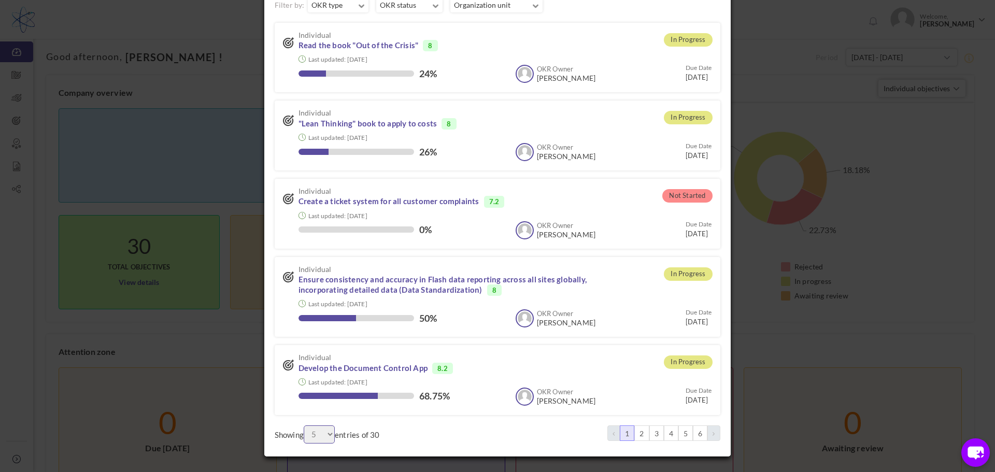
click at [328, 433] on select "5 15 30 60 90" at bounding box center [319, 435] width 31 height 18
select select "90"
click at [304, 426] on select "5 15 30 60 90" at bounding box center [319, 435] width 31 height 18
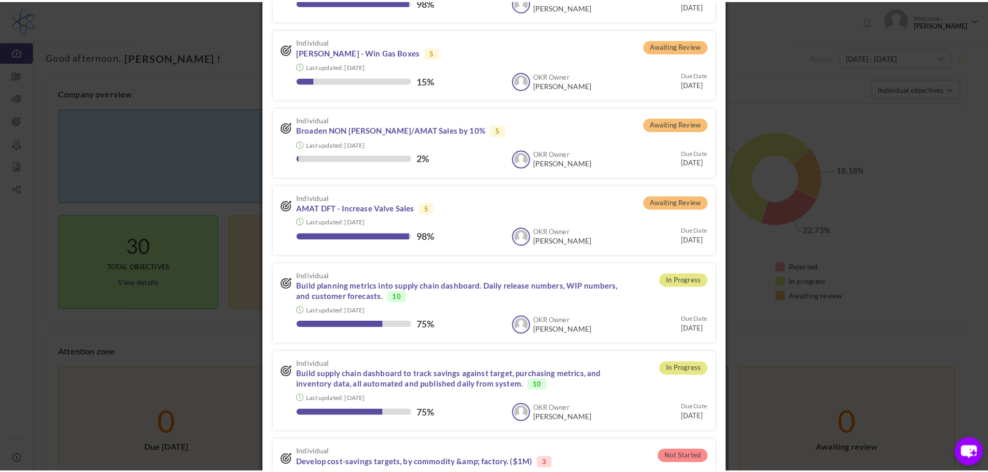
scroll to position [1850, 0]
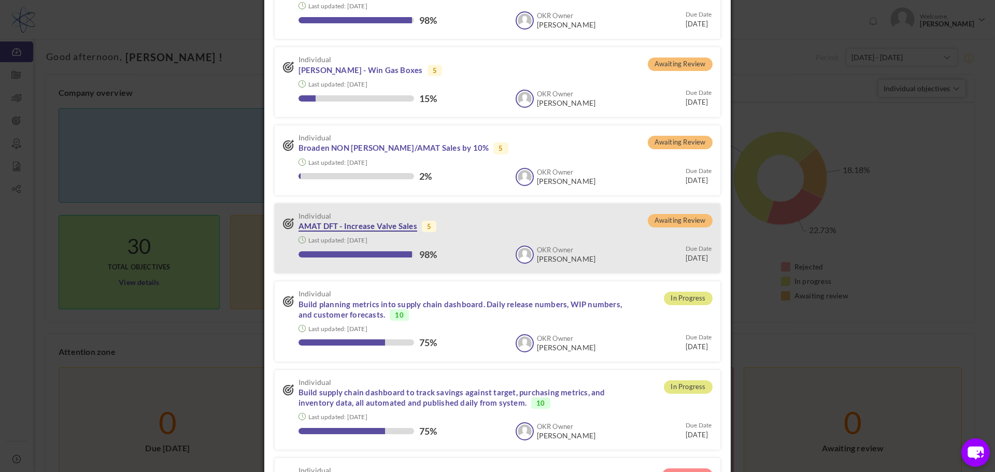
click at [375, 221] on link "AMAT DFT - Increase Valve Sales" at bounding box center [358, 226] width 119 height 10
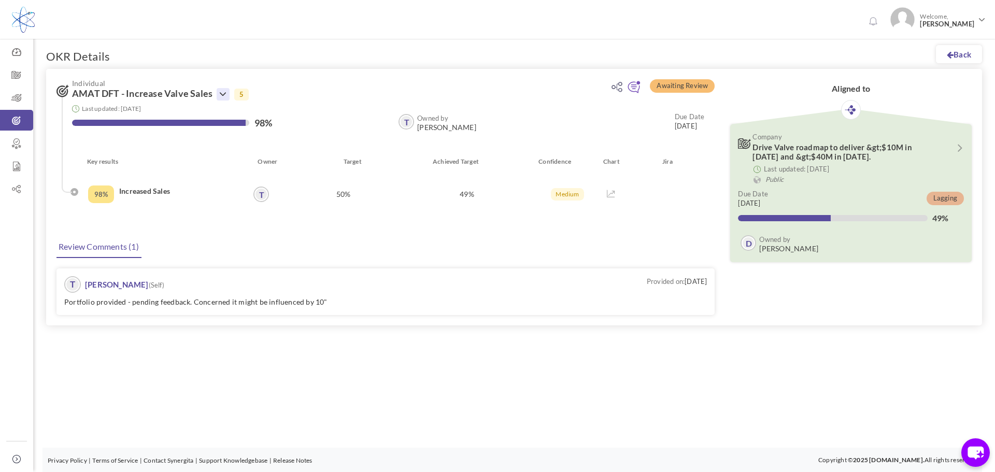
click at [226, 93] on icon at bounding box center [223, 94] width 12 height 12
click at [313, 87] on span "Individual" at bounding box center [344, 83] width 544 height 8
click at [337, 198] on div "50%" at bounding box center [342, 194] width 123 height 39
click at [962, 50] on link "Back" at bounding box center [959, 54] width 46 height 18
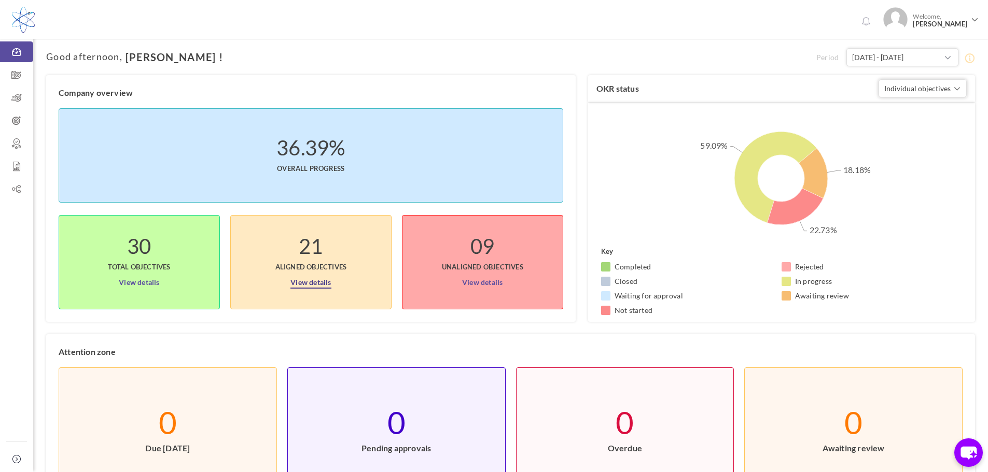
click at [322, 284] on link "View details" at bounding box center [310, 280] width 40 height 17
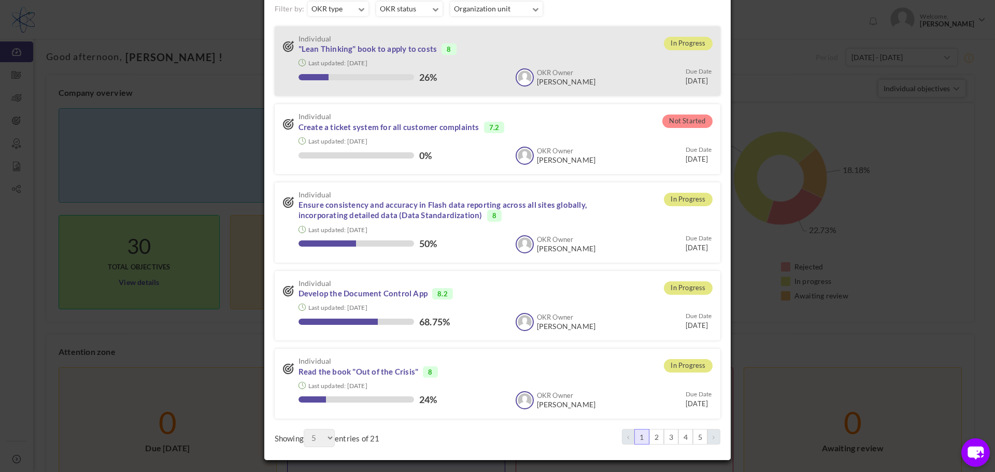
scroll to position [84, 0]
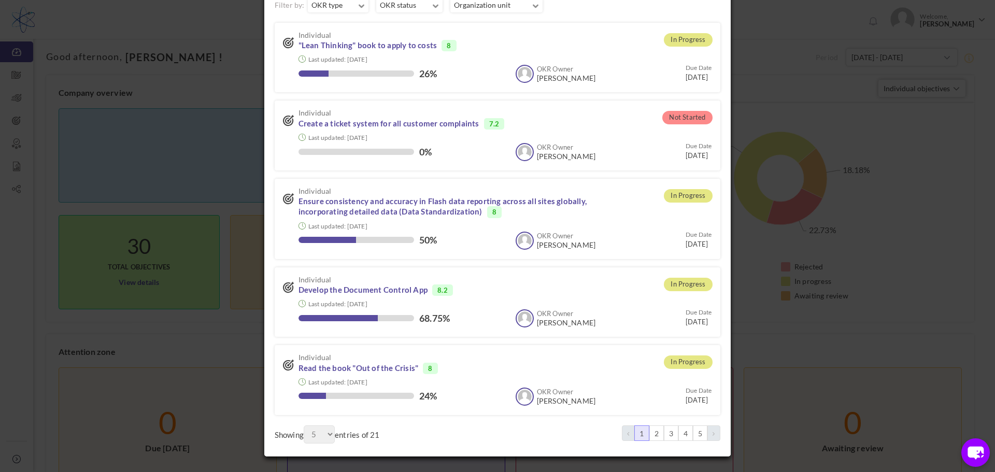
click at [158, 185] on div "× Objectives' details ( 21 ) Sort by: Owner Name Owner Name Status Due Date 3 5" at bounding box center [497, 236] width 995 height 472
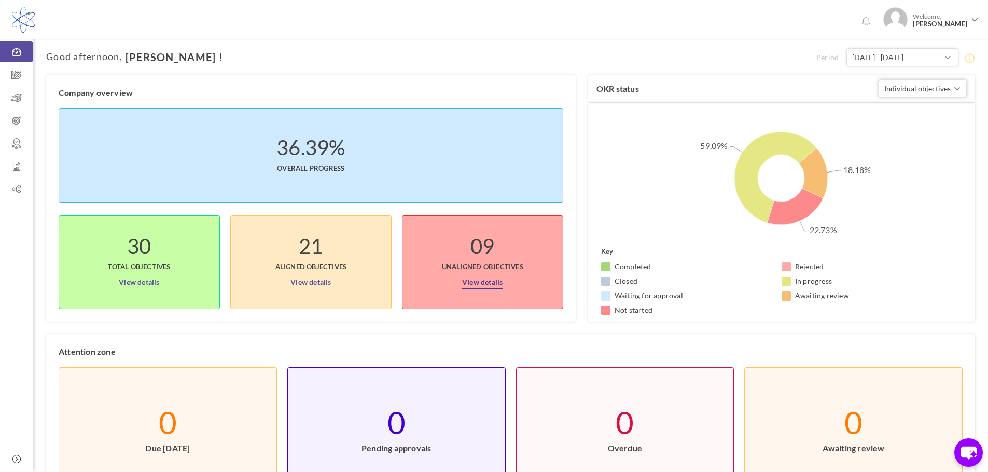
click at [493, 286] on link "View details" at bounding box center [482, 280] width 40 height 17
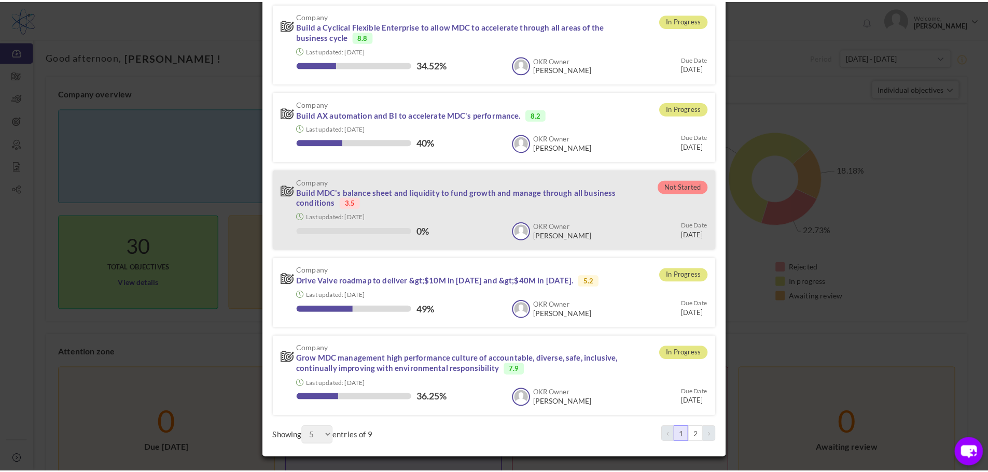
scroll to position [105, 0]
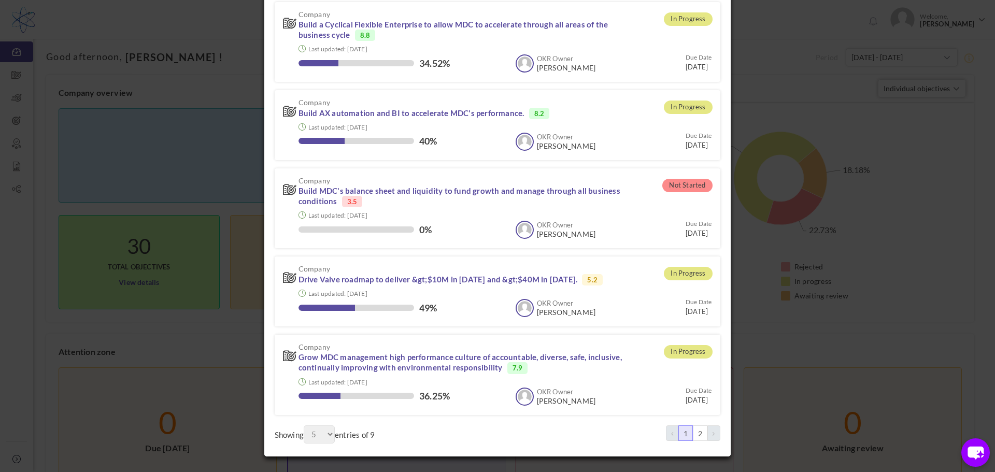
click at [205, 186] on div "× Objectives' details ( 09 ) Sort by: Owner Name Owner Name Status Due Date 3 5" at bounding box center [497, 236] width 995 height 472
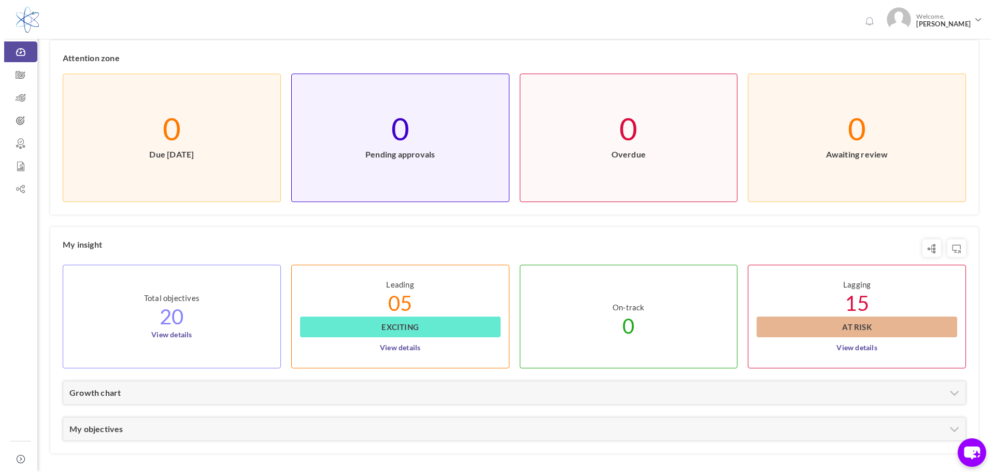
scroll to position [311, 0]
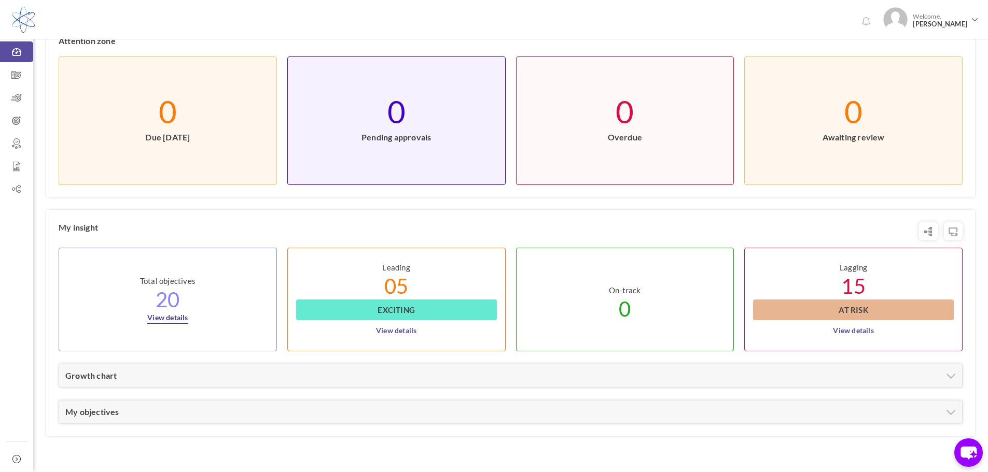
click at [167, 321] on link "View details" at bounding box center [167, 314] width 40 height 19
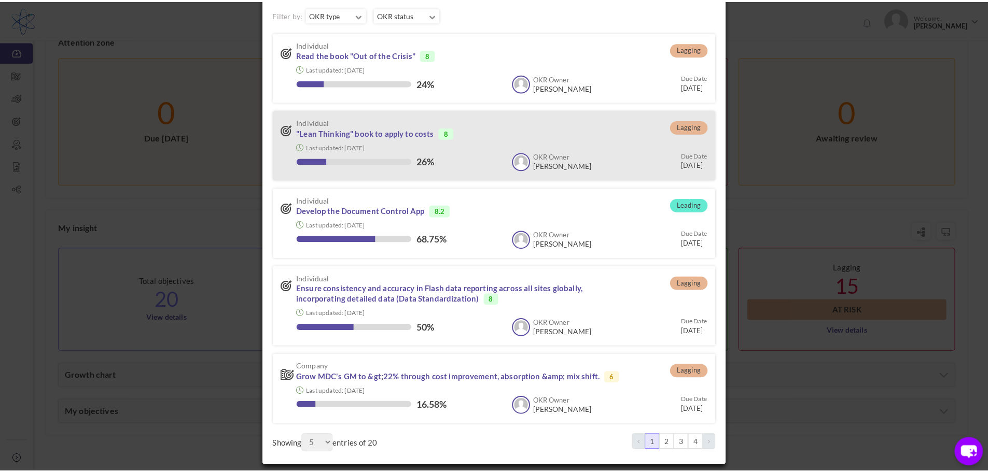
scroll to position [84, 0]
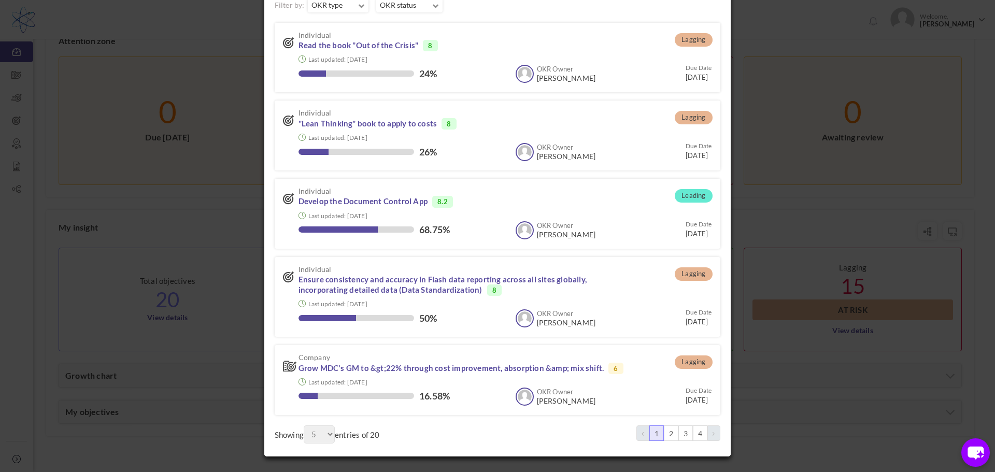
drag, startPoint x: 174, startPoint y: 281, endPoint x: 179, endPoint y: 286, distance: 7.4
click at [174, 281] on div "× Objectives' details ( 20 ) Sort by: Owner Name Owner Name Status Due Date 3 5" at bounding box center [497, 236] width 995 height 472
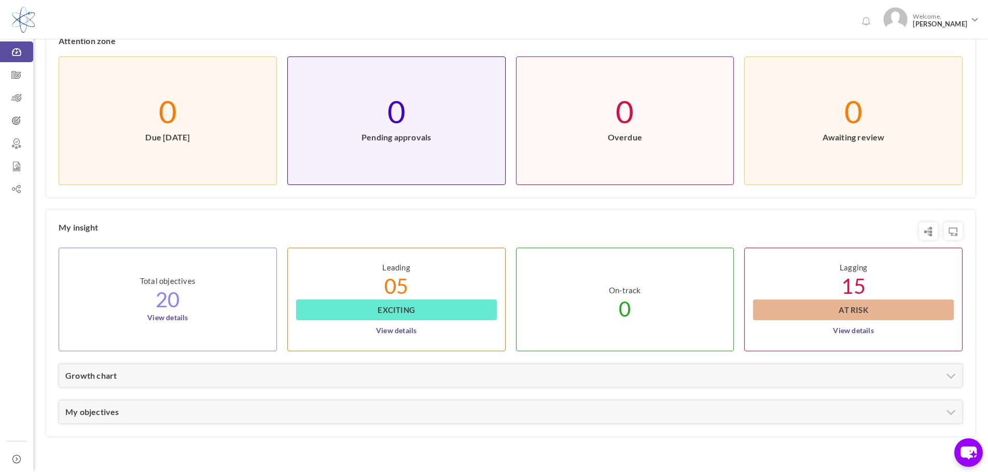
click at [301, 227] on div "My insight" at bounding box center [511, 227] width 904 height 10
drag, startPoint x: 3, startPoint y: 1, endPoint x: 347, endPoint y: 24, distance: 345.0
click at [347, 24] on div "0 Welcome, [PERSON_NAME]" at bounding box center [494, 18] width 988 height 36
